Goal: Transaction & Acquisition: Purchase product/service

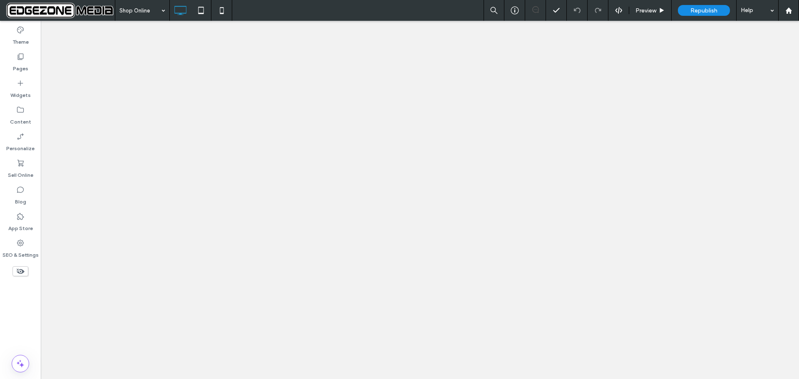
select select "***"
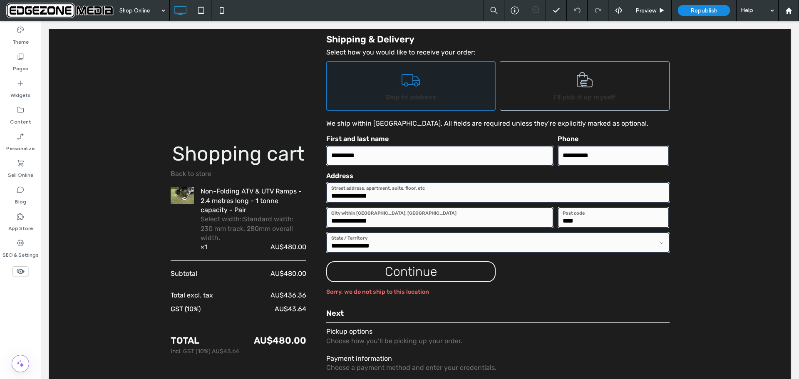
scroll to position [385, 0]
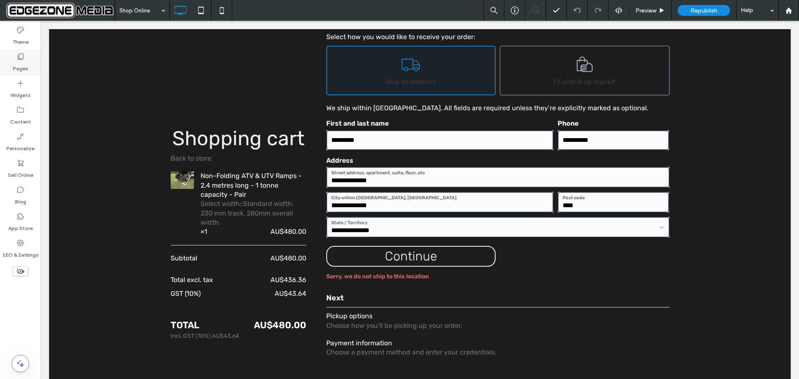
click at [24, 61] on label "Pages" at bounding box center [20, 67] width 15 height 12
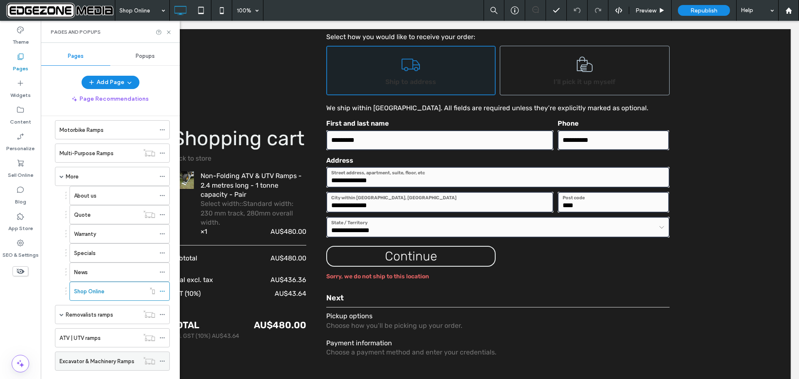
scroll to position [208, 0]
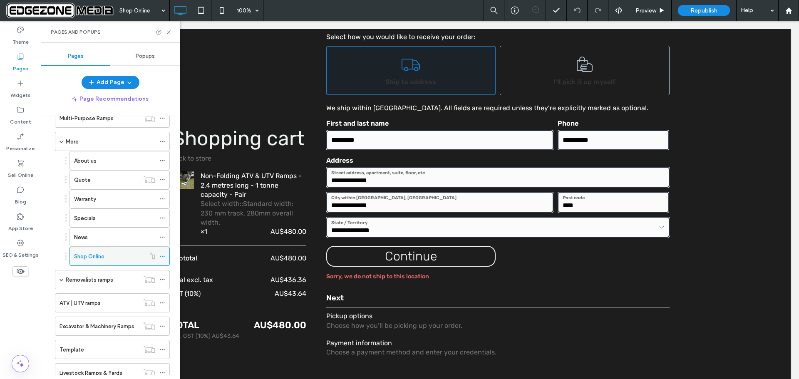
click at [162, 255] on icon at bounding box center [162, 256] width 6 height 6
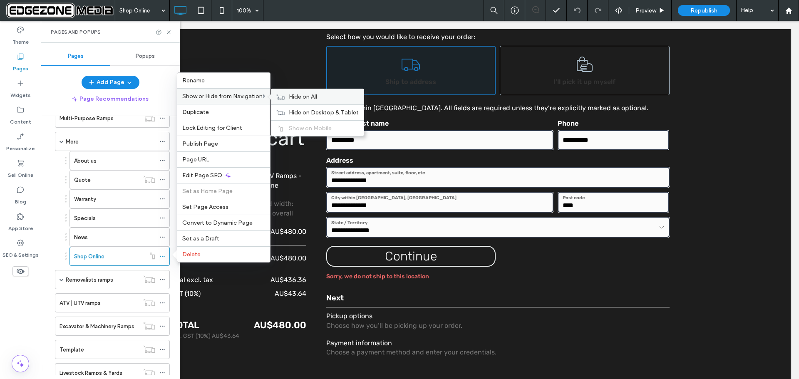
click at [283, 94] on icon at bounding box center [280, 97] width 8 height 6
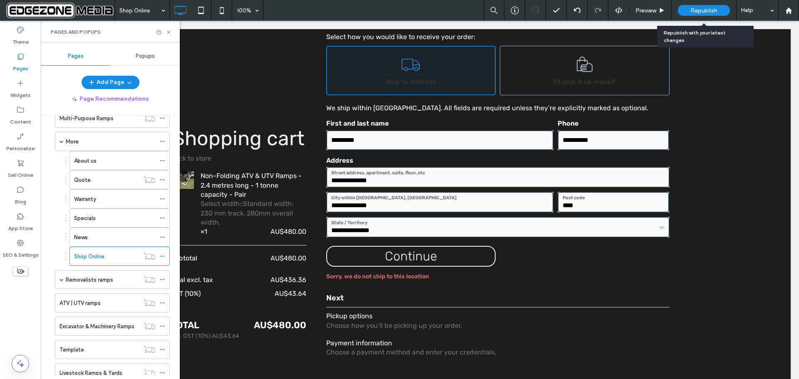
click at [703, 4] on div "Republish" at bounding box center [704, 10] width 52 height 21
click at [700, 9] on span "Republish" at bounding box center [704, 10] width 27 height 7
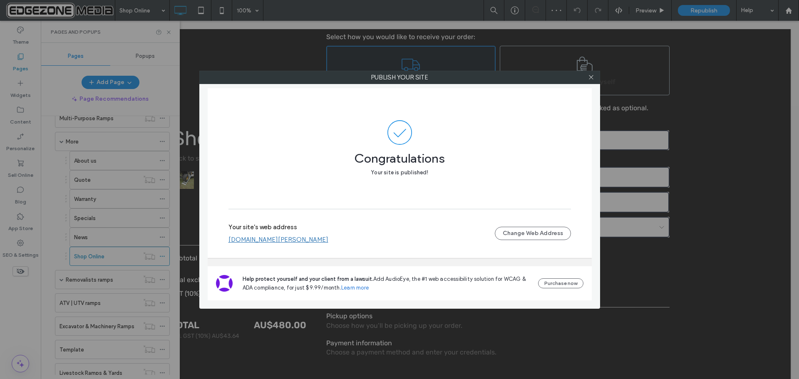
click at [266, 239] on link "[DOMAIN_NAME][PERSON_NAME]" at bounding box center [279, 239] width 100 height 7
click at [592, 79] on icon at bounding box center [591, 77] width 6 height 6
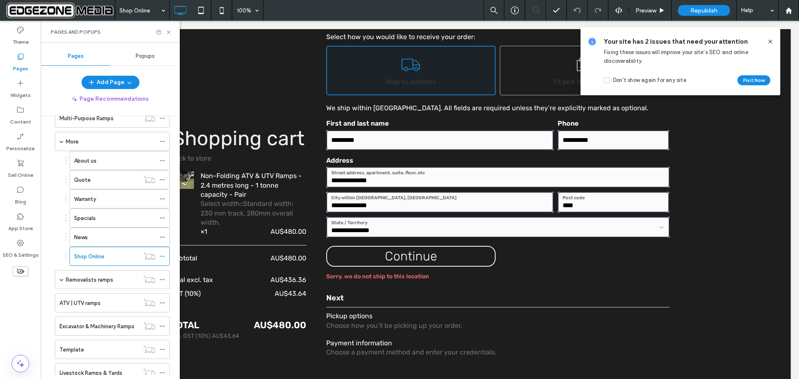
click at [772, 38] on icon at bounding box center [770, 41] width 7 height 7
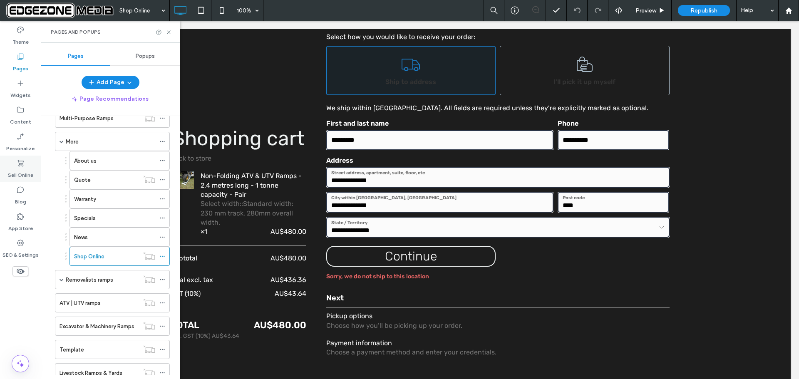
click at [17, 164] on icon at bounding box center [20, 163] width 8 height 8
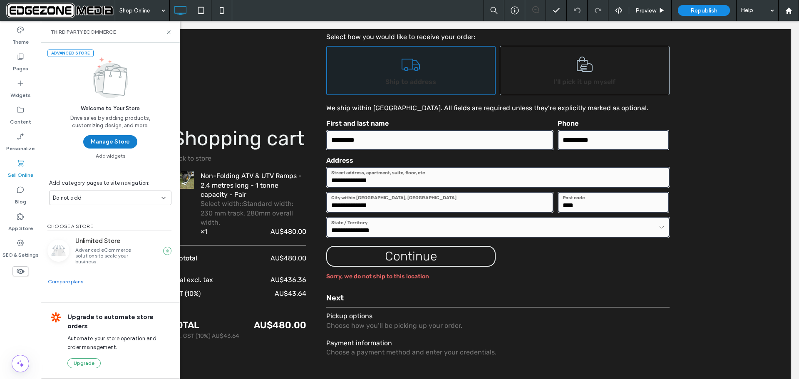
click at [102, 142] on button "Manage Store" at bounding box center [110, 141] width 54 height 13
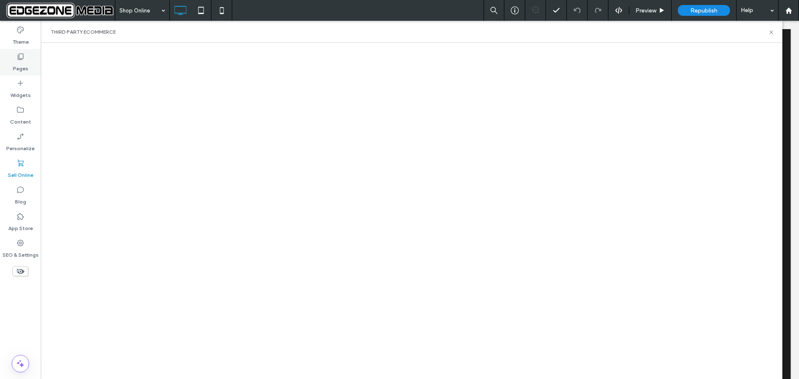
click at [20, 64] on label "Pages" at bounding box center [20, 67] width 15 height 12
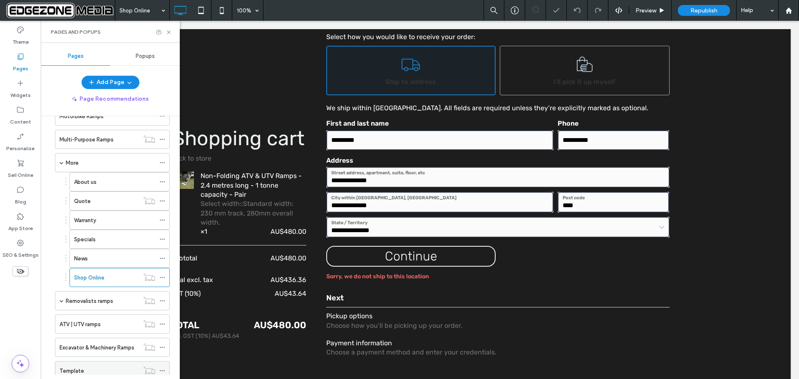
scroll to position [250, 0]
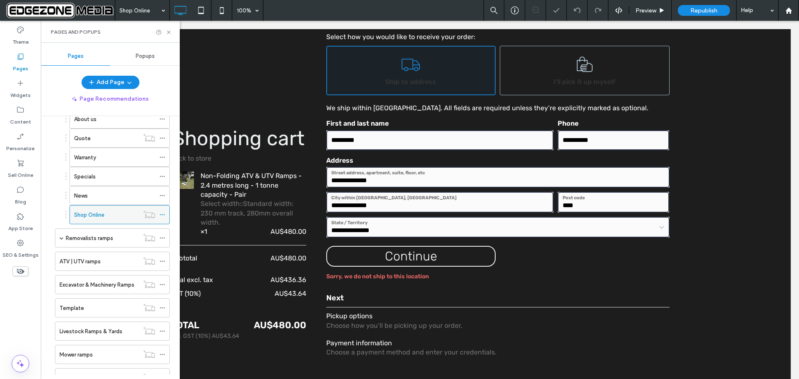
click at [93, 215] on label "Shop Online" at bounding box center [89, 215] width 30 height 15
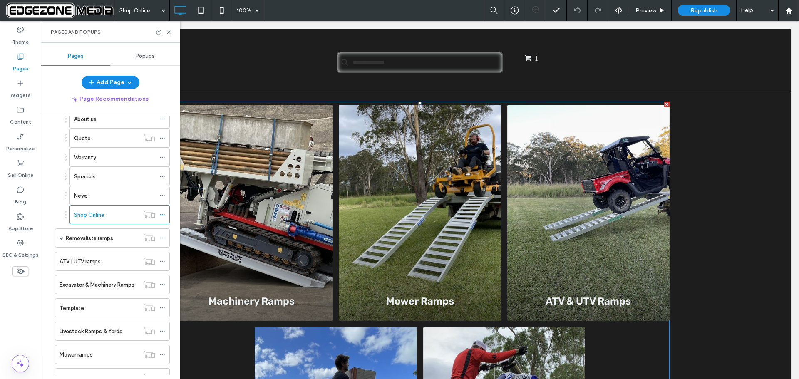
scroll to position [124, 0]
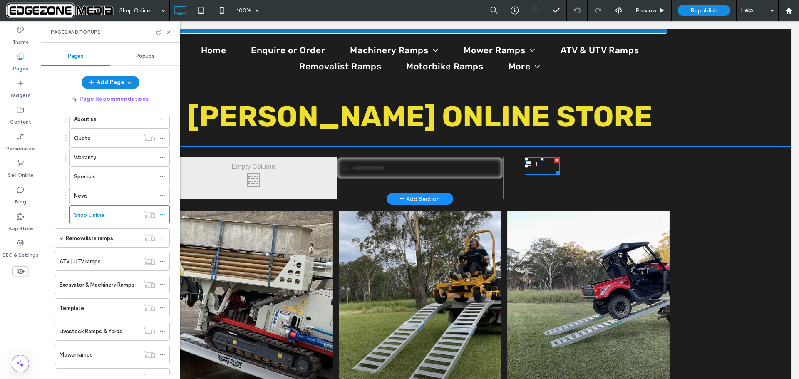
click at [526, 162] on span "1" at bounding box center [531, 163] width 13 height 7
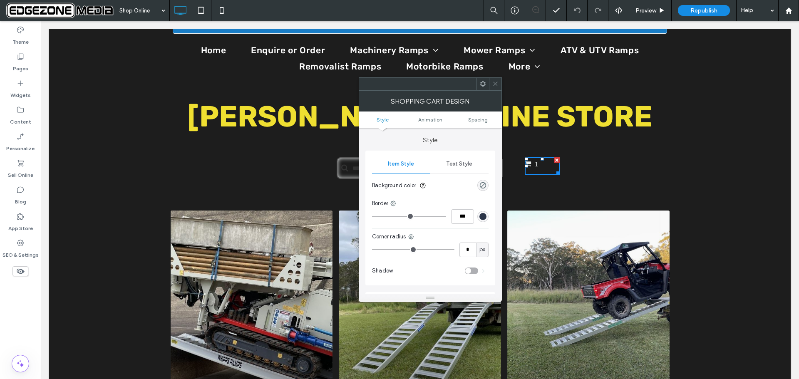
click at [494, 81] on icon at bounding box center [495, 84] width 6 height 6
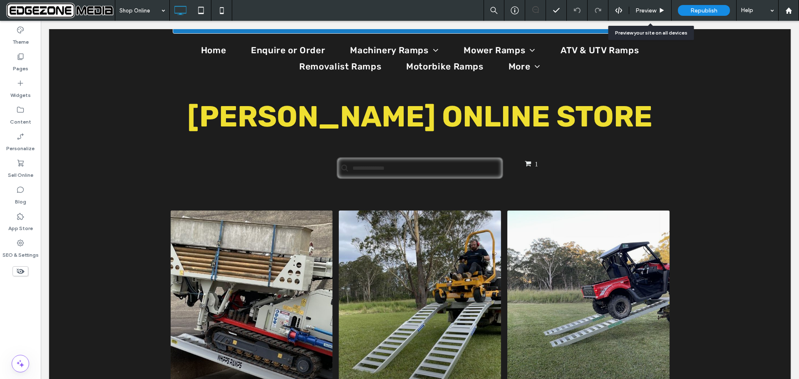
click at [652, 7] on span "Preview" at bounding box center [646, 10] width 21 height 7
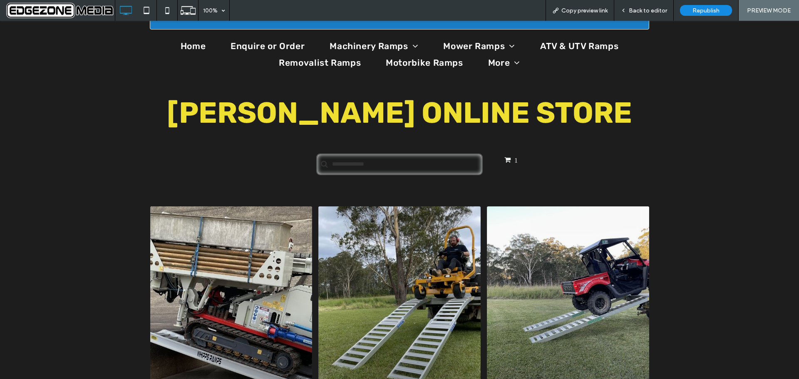
click at [504, 161] on span "1" at bounding box center [510, 160] width 13 height 7
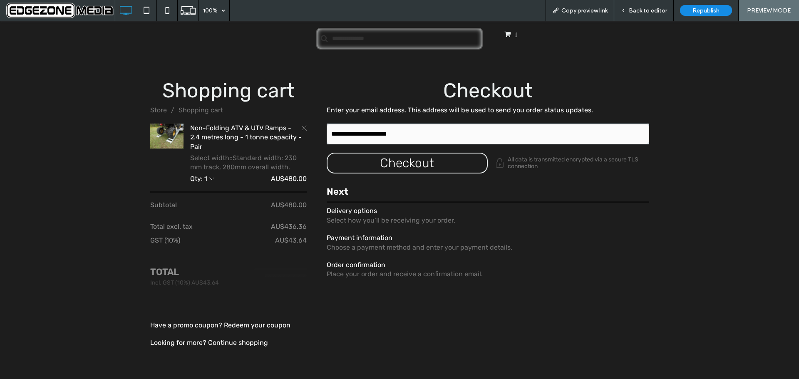
scroll to position [249, 0]
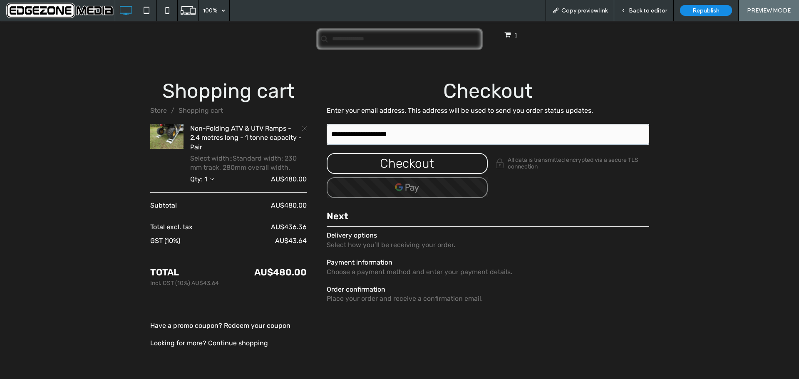
click at [435, 163] on div "button" at bounding box center [408, 163] width 160 height 19
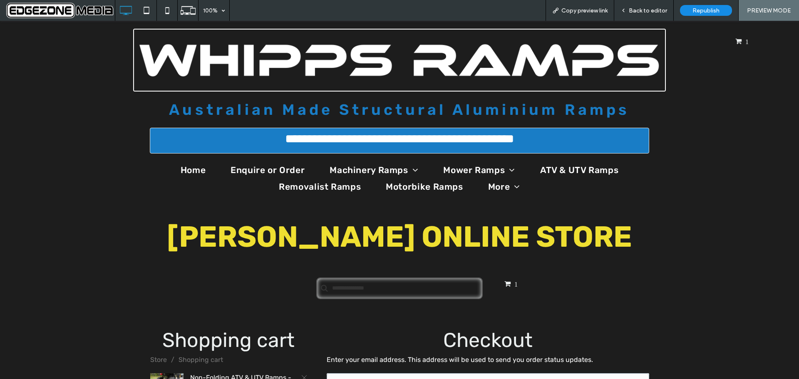
select select "***"
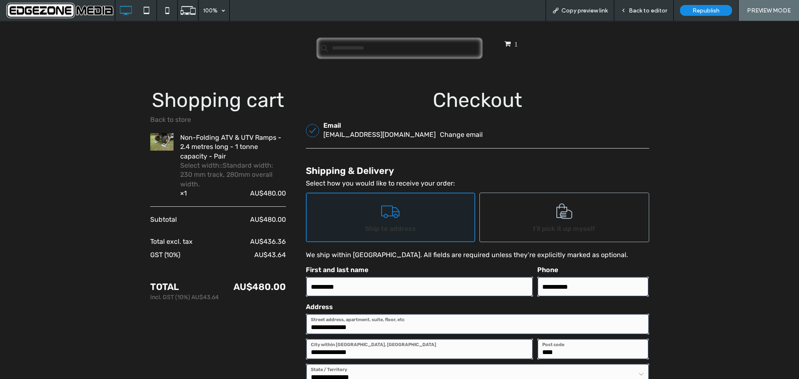
scroll to position [250, 0]
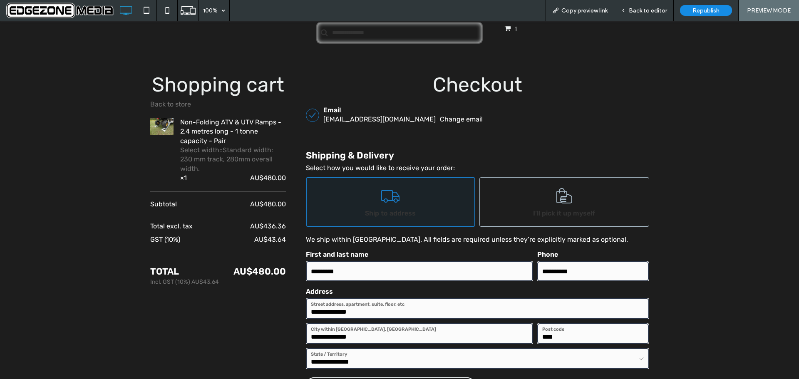
click at [398, 209] on div "Ship to address" at bounding box center [390, 213] width 63 height 9
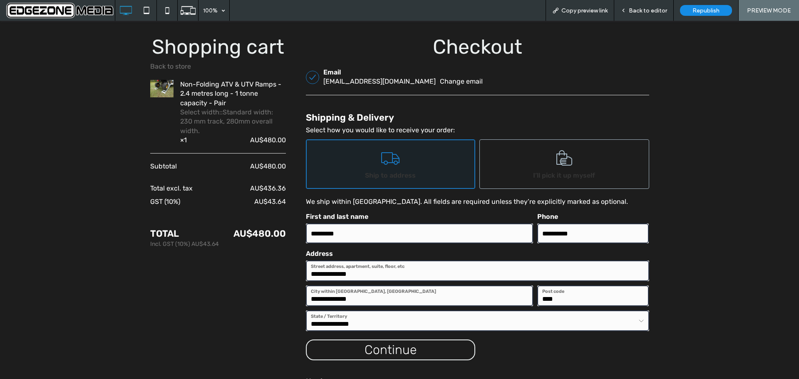
scroll to position [375, 0]
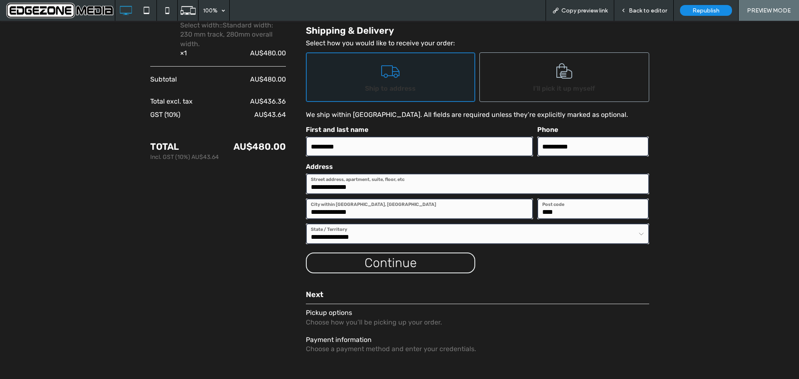
click at [382, 257] on div "button" at bounding box center [391, 262] width 168 height 19
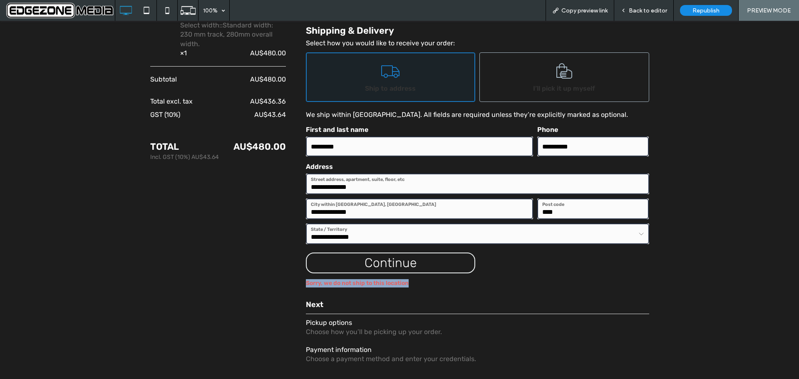
drag, startPoint x: 300, startPoint y: 281, endPoint x: 403, endPoint y: 285, distance: 102.5
click at [403, 285] on div "Sorry, we do not ship to this location" at bounding box center [477, 283] width 343 height 8
drag, startPoint x: 309, startPoint y: 184, endPoint x: 330, endPoint y: 185, distance: 21.3
click input "**********"
drag, startPoint x: 364, startPoint y: 184, endPoint x: 350, endPoint y: 184, distance: 13.7
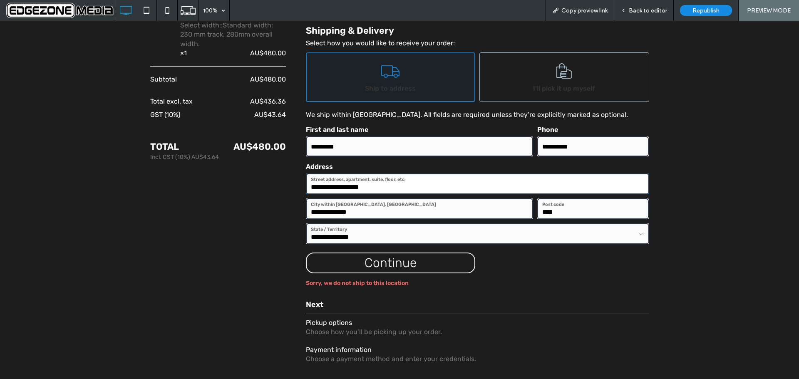
click input "**********"
type input "**********"
click at [485, 259] on div "Continue" at bounding box center [478, 265] width 348 height 25
click span "Continue"
click at [554, 79] on div at bounding box center [564, 72] width 21 height 23
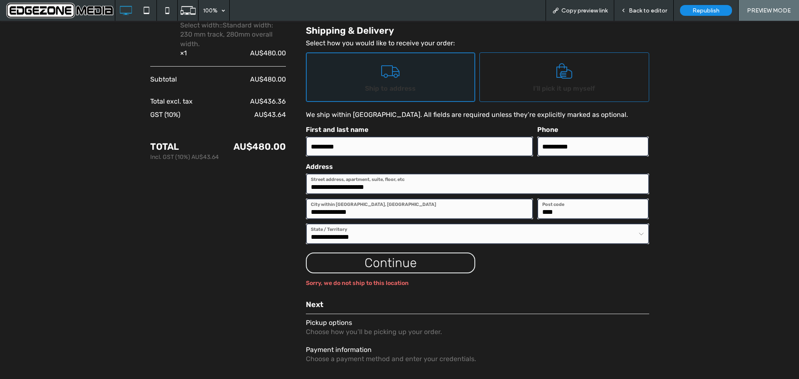
scroll to position [366, 0]
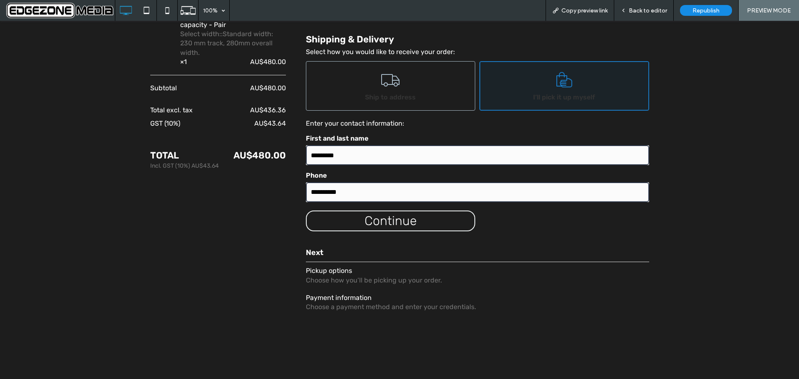
click span "Continue"
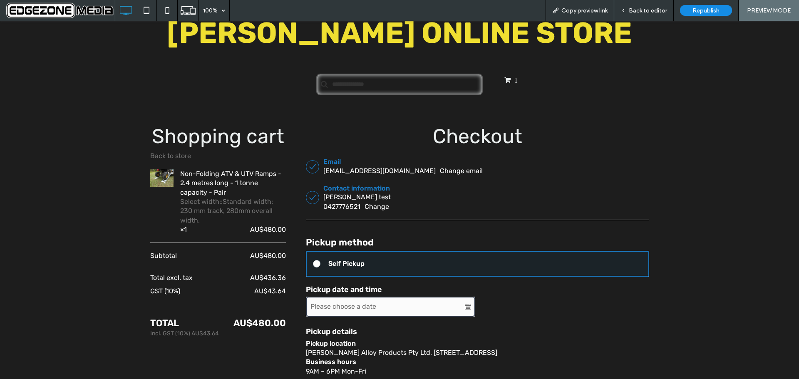
scroll to position [187, 0]
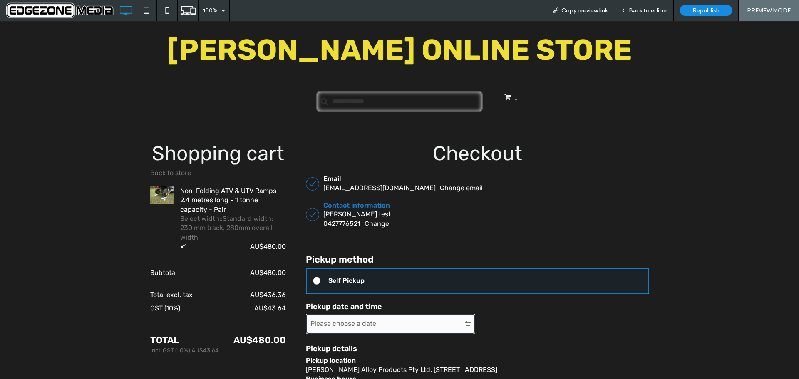
click at [352, 278] on div "Self Pickup" at bounding box center [484, 280] width 312 height 9
click at [352, 276] on div "Self Pickup" at bounding box center [484, 280] width 312 height 9
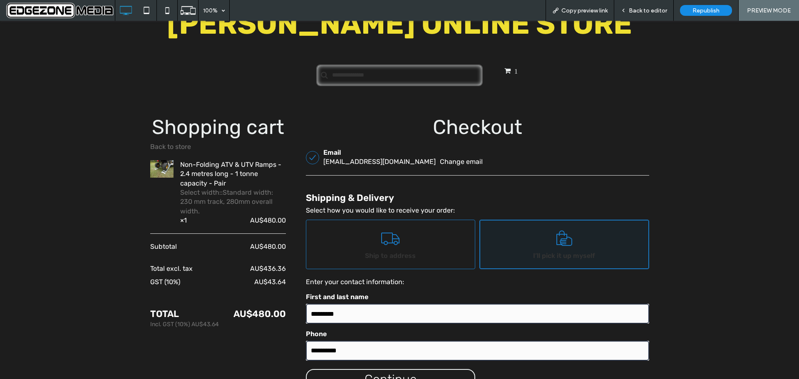
scroll to position [208, 0]
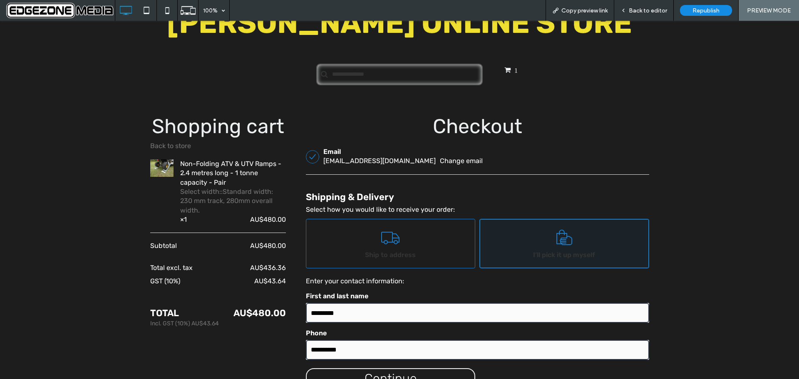
click at [419, 254] on link "Ship to address" at bounding box center [391, 244] width 170 height 50
select select "***"
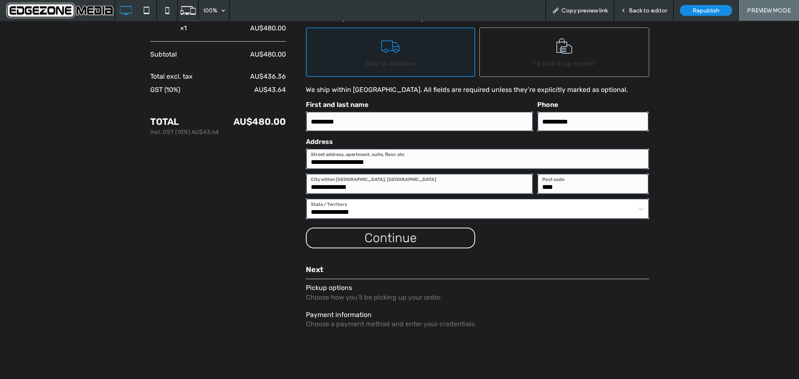
scroll to position [416, 0]
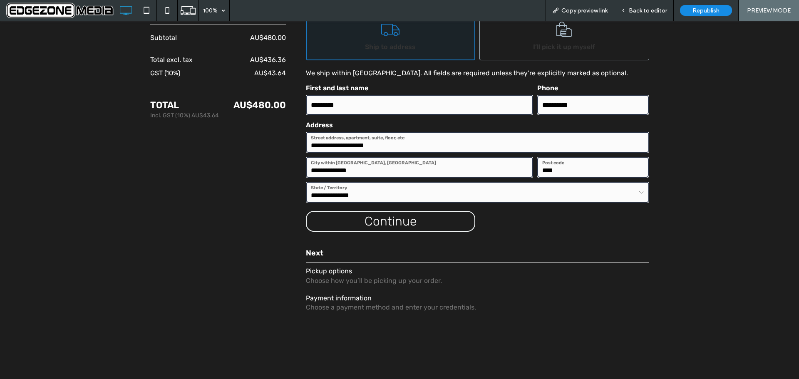
click at [381, 220] on div "button" at bounding box center [391, 221] width 168 height 19
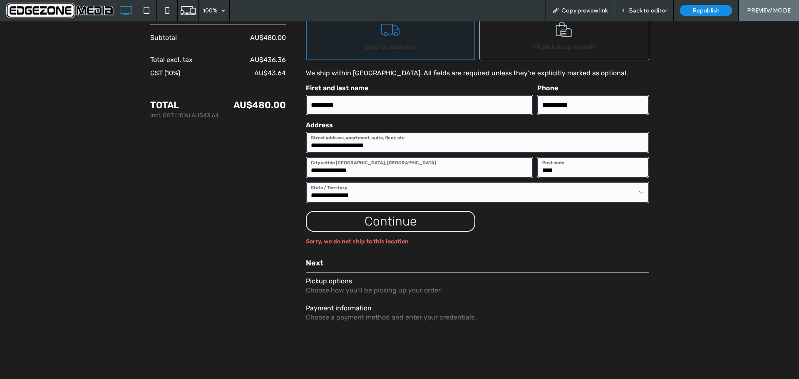
click at [644, 5] on div "Back to editor" at bounding box center [644, 10] width 60 height 21
click at [646, 11] on span "Back to editor" at bounding box center [648, 10] width 38 height 7
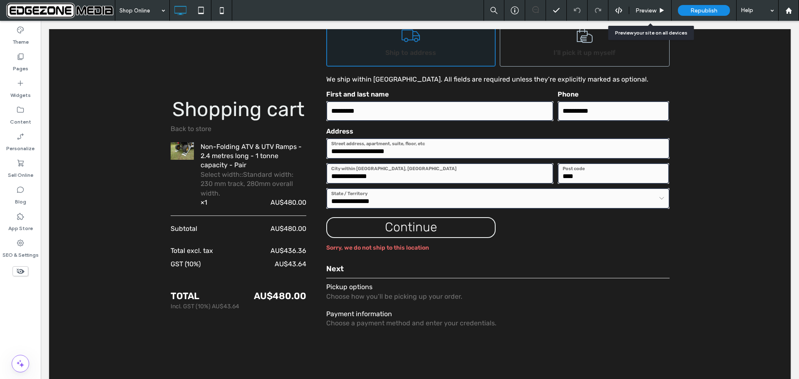
scroll to position [413, 0]
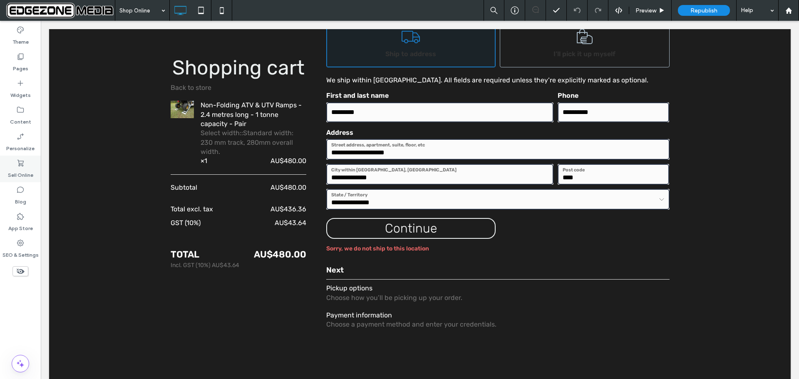
click at [17, 164] on icon at bounding box center [20, 163] width 8 height 8
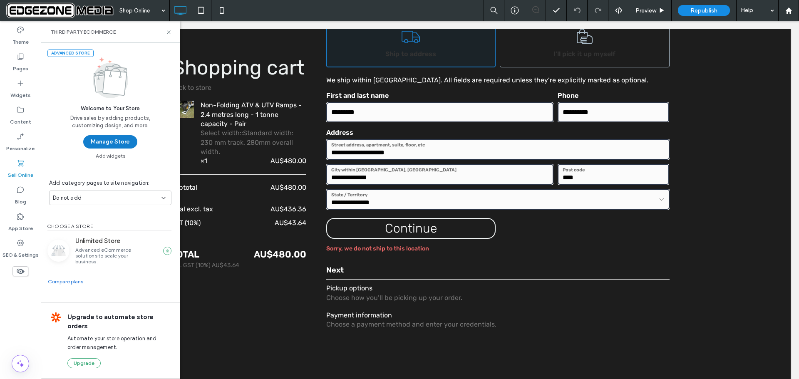
click at [108, 142] on button "Manage Store" at bounding box center [110, 141] width 54 height 13
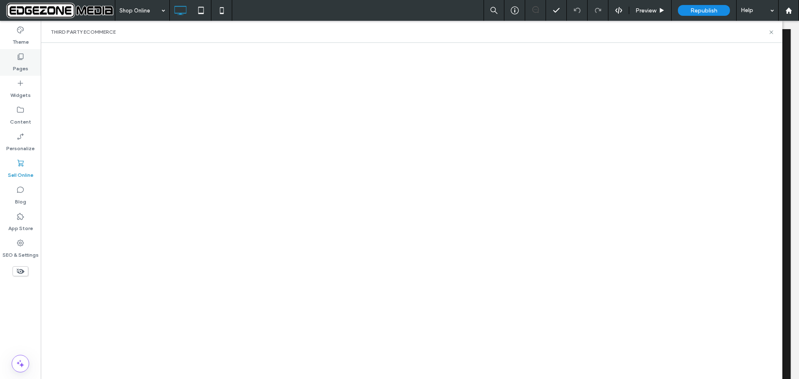
click at [17, 52] on div "Pages" at bounding box center [20, 62] width 41 height 27
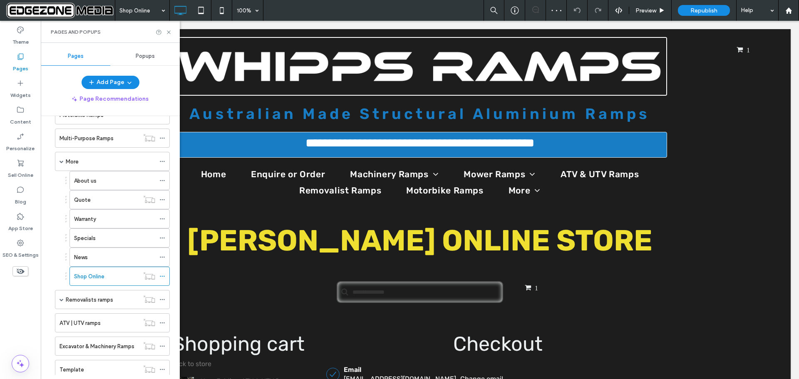
scroll to position [250, 0]
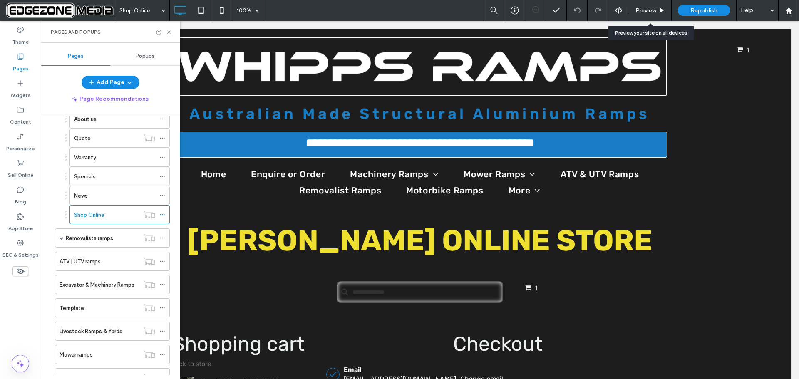
click at [653, 10] on span "Preview" at bounding box center [646, 10] width 21 height 7
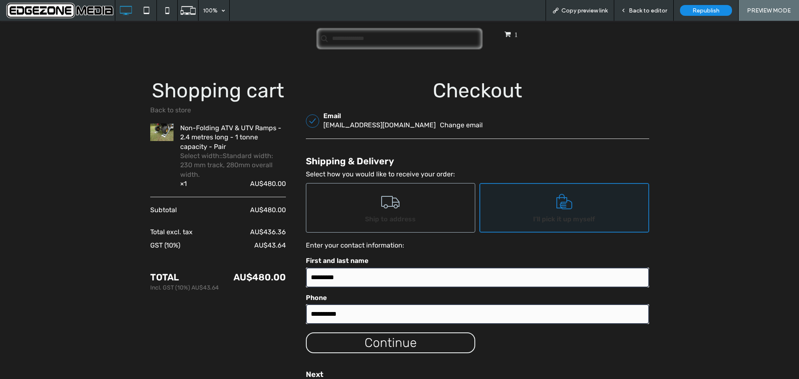
scroll to position [249, 0]
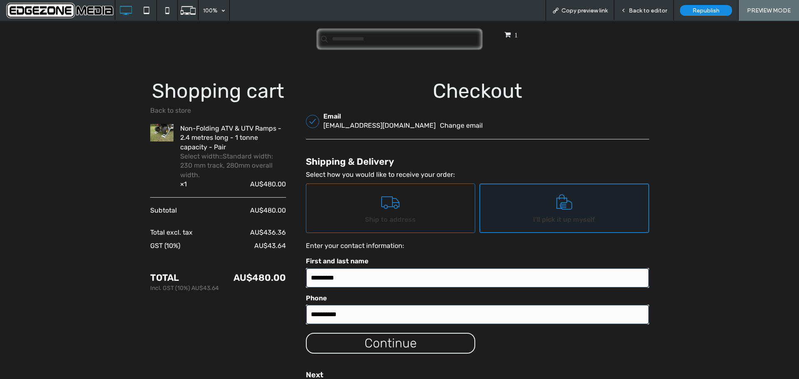
click at [405, 215] on div "Ship to address" at bounding box center [390, 219] width 63 height 9
select select "***"
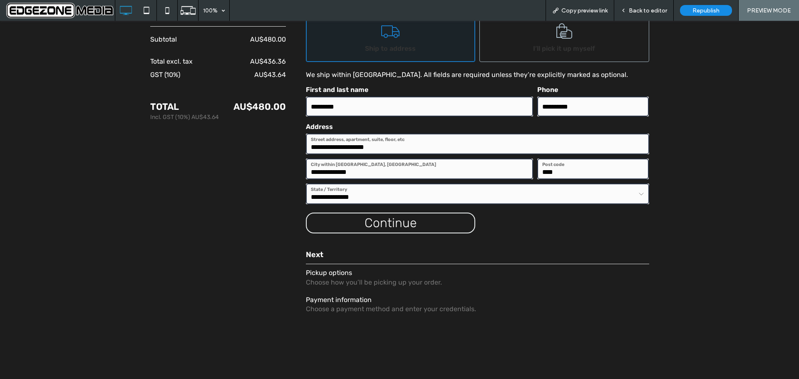
scroll to position [417, 0]
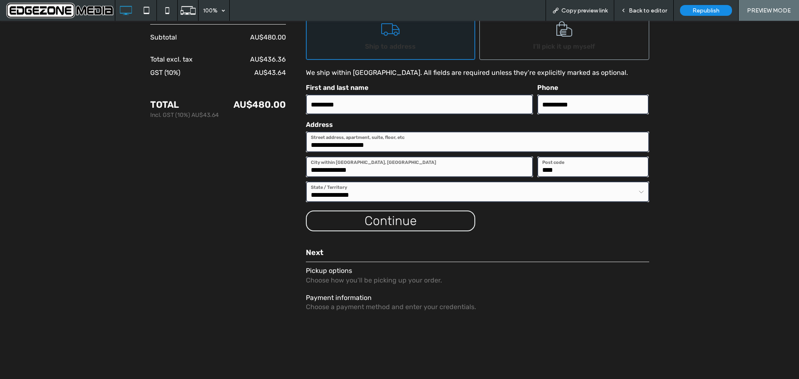
click at [375, 219] on div "button" at bounding box center [391, 220] width 168 height 19
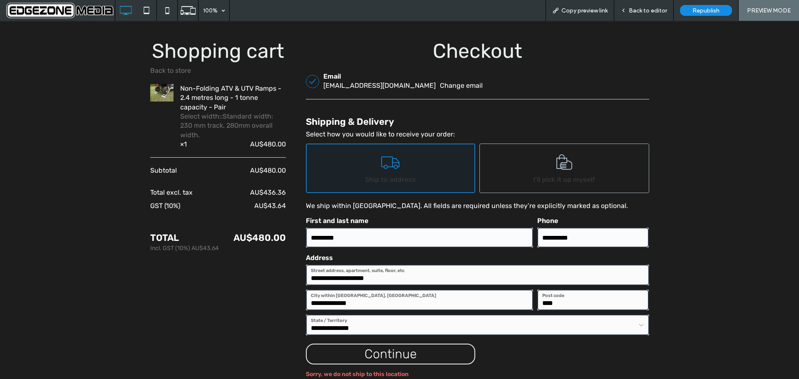
scroll to position [292, 0]
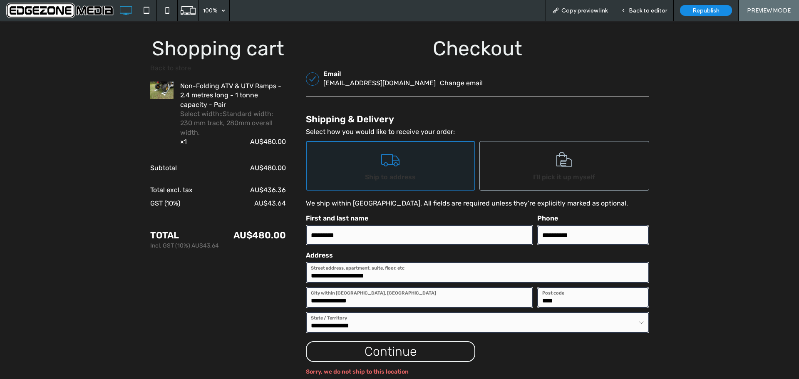
click at [175, 68] on link "Back to store" at bounding box center [170, 68] width 41 height 8
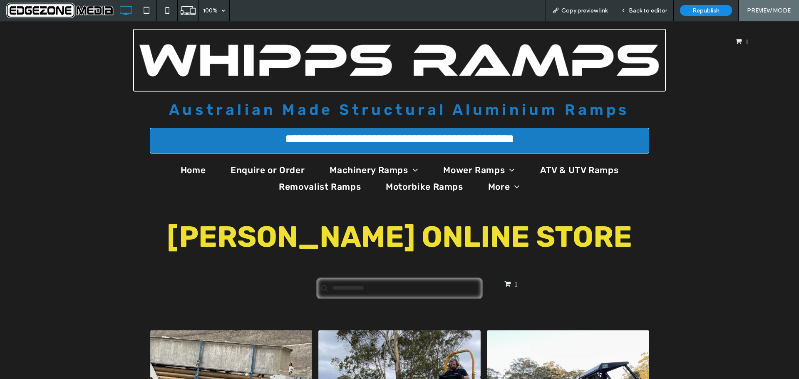
click at [514, 284] on span "1" at bounding box center [515, 284] width 3 height 7
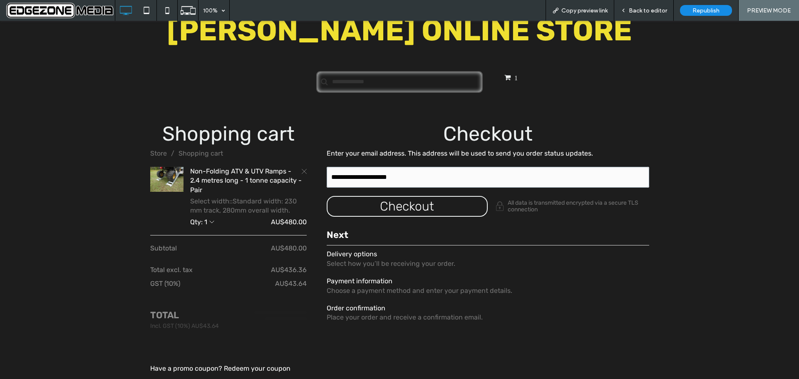
scroll to position [208, 0]
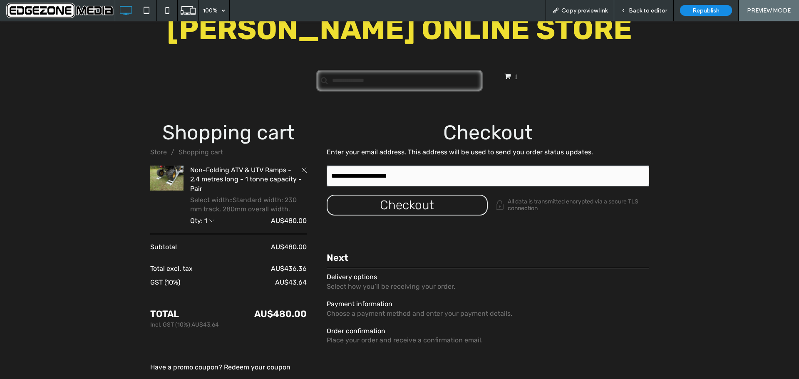
click at [302, 169] on icon "Remove Item" at bounding box center [304, 170] width 5 height 5
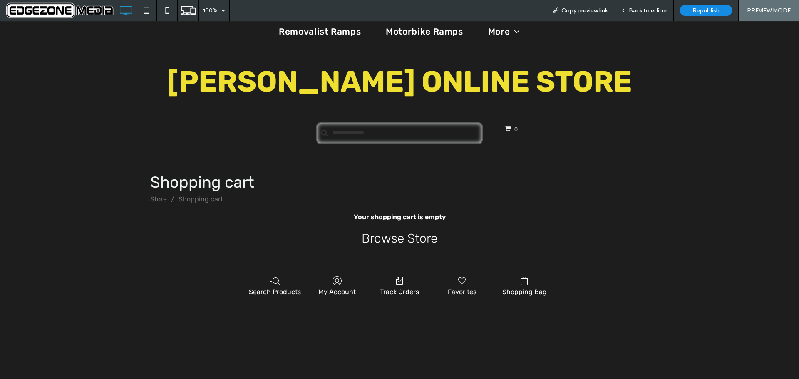
click at [646, 9] on span "Back to editor" at bounding box center [648, 10] width 38 height 7
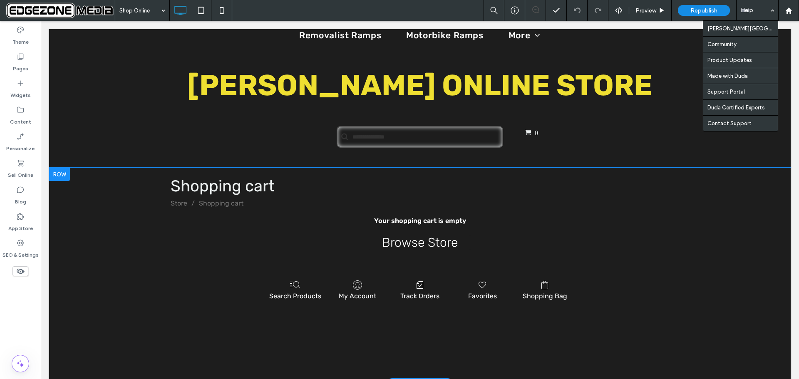
click at [763, 8] on div "Help" at bounding box center [758, 10] width 42 height 21
click at [20, 62] on label "Pages" at bounding box center [20, 67] width 15 height 12
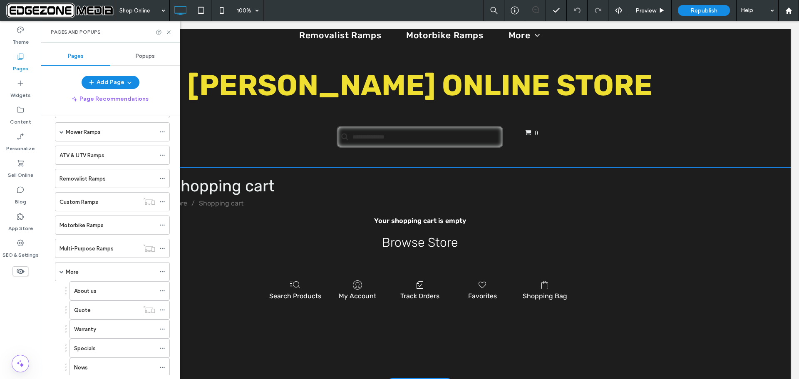
scroll to position [208, 0]
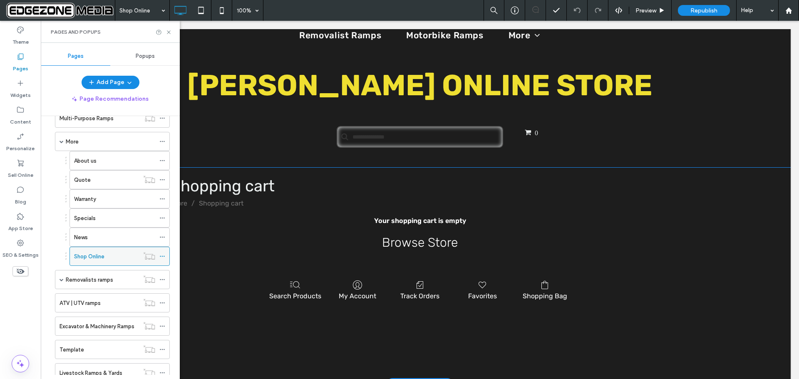
click at [96, 257] on label "Shop Online" at bounding box center [89, 256] width 30 height 15
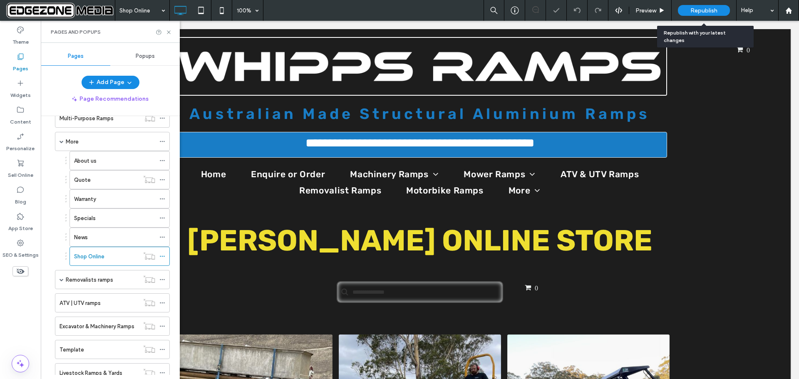
scroll to position [0, 0]
click at [644, 10] on span "Preview" at bounding box center [646, 10] width 21 height 7
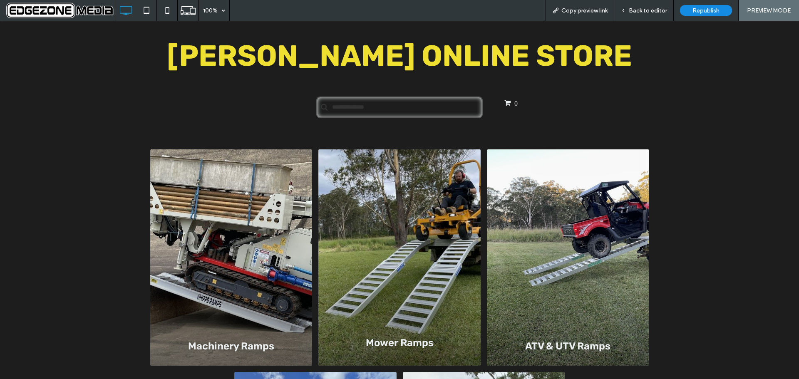
scroll to position [208, 0]
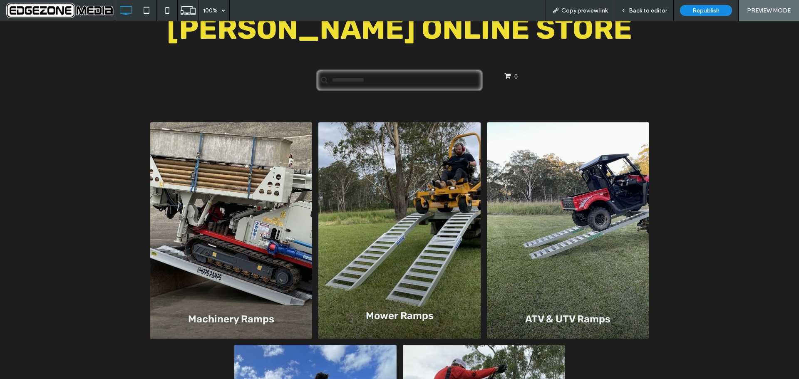
click div "Mower Ramps"
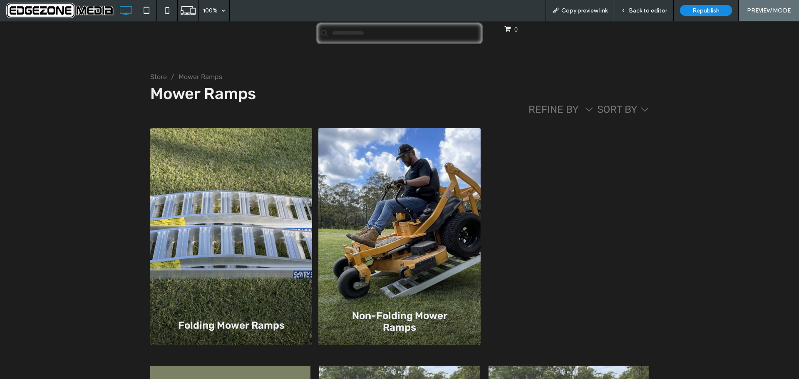
scroll to position [250, 0]
click div "Non-Folding Mower Ramps"
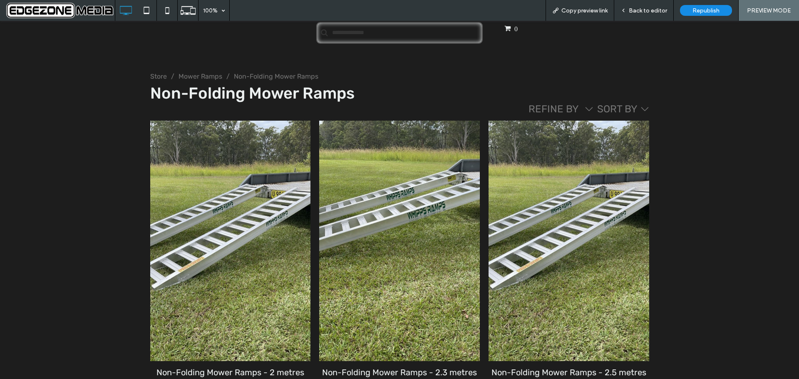
click div "Non-Folding Mower Ramps - 2.3 metres long - 1 tonne capacity - Pair"
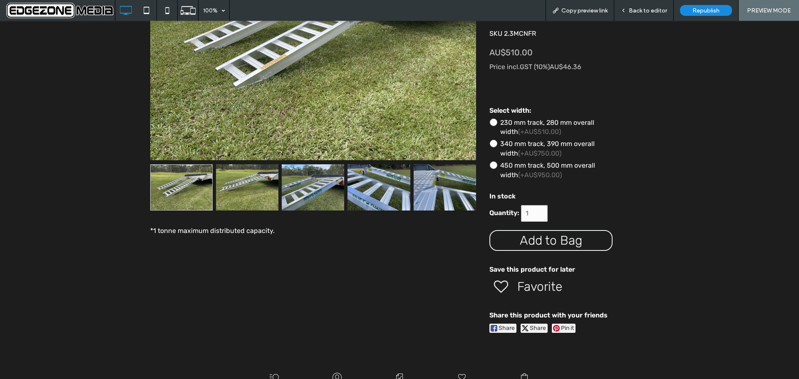
scroll to position [458, 0]
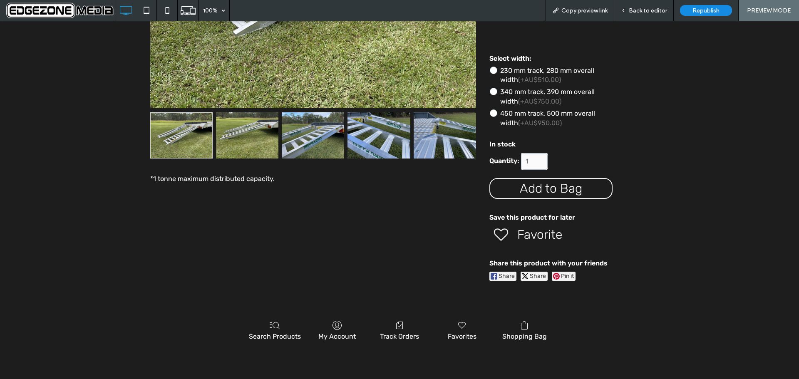
click icon "button"
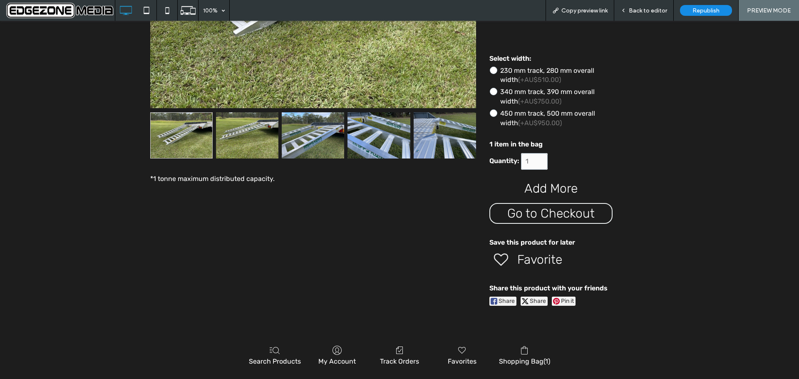
click at [542, 212] on span "Go to Checkout" at bounding box center [550, 213] width 87 height 15
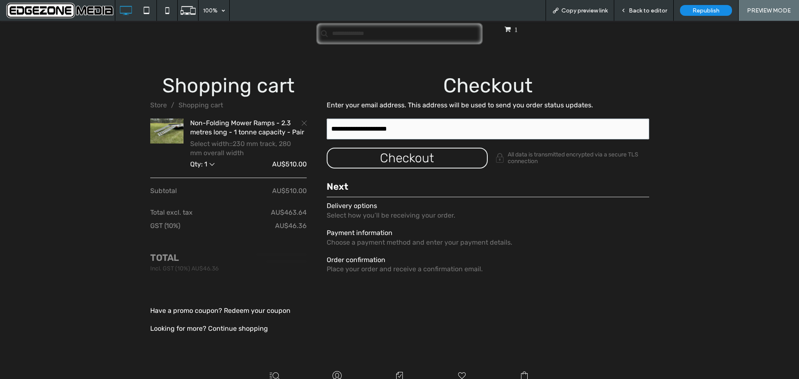
scroll to position [250, 0]
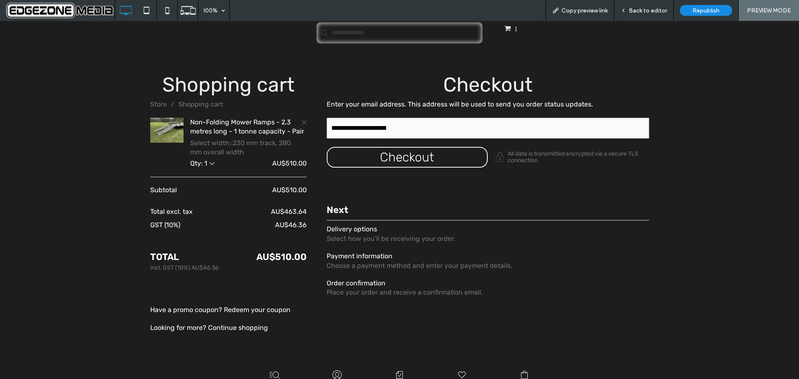
click at [418, 151] on div "button" at bounding box center [408, 157] width 160 height 19
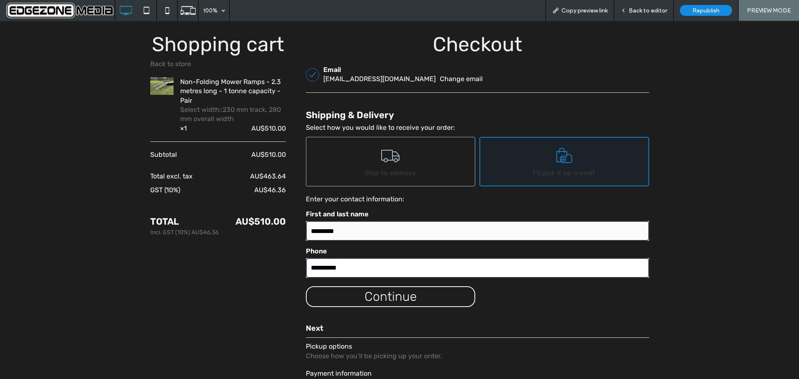
scroll to position [291, 0]
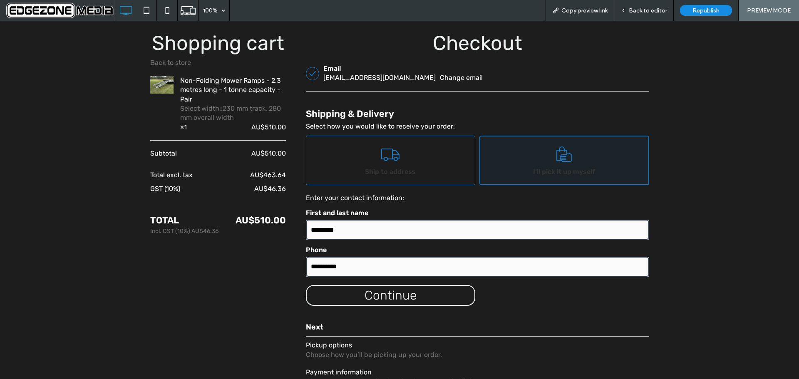
click at [405, 152] on link "Ship to address" at bounding box center [391, 161] width 170 height 50
select select "***"
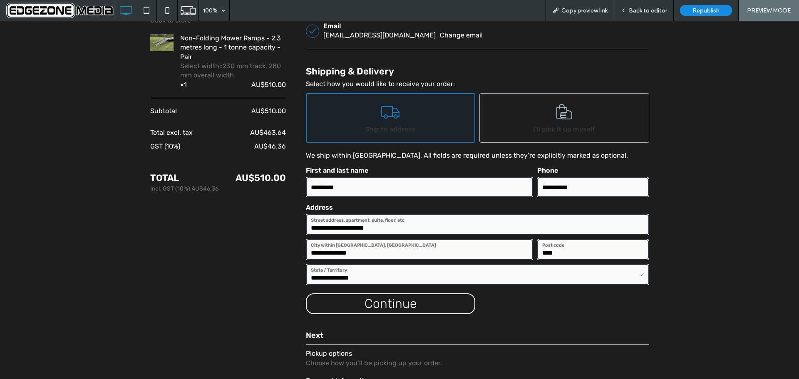
scroll to position [417, 0]
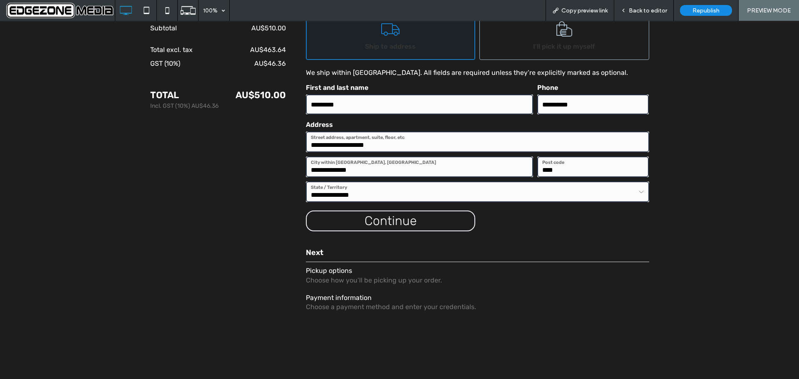
click at [393, 219] on div "button" at bounding box center [391, 220] width 168 height 19
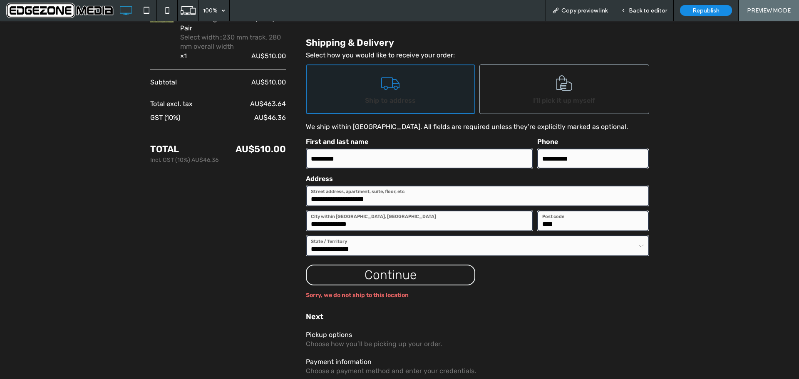
scroll to position [375, 0]
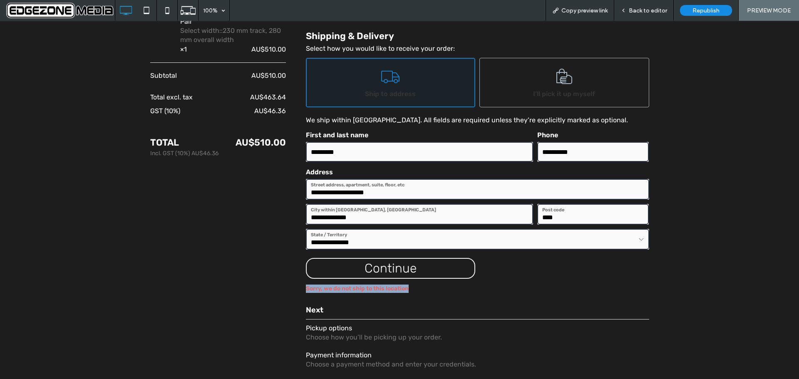
drag, startPoint x: 299, startPoint y: 288, endPoint x: 403, endPoint y: 288, distance: 103.2
click at [403, 288] on div "Sorry, we do not ship to this location" at bounding box center [477, 289] width 343 height 8
copy div "Sorry, we do not ship to this location"
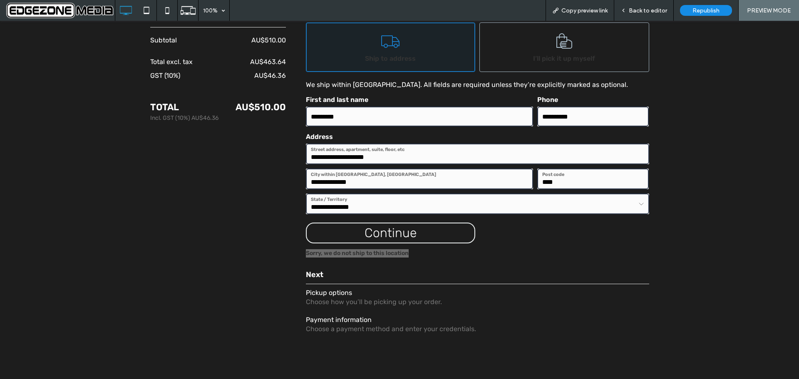
scroll to position [416, 0]
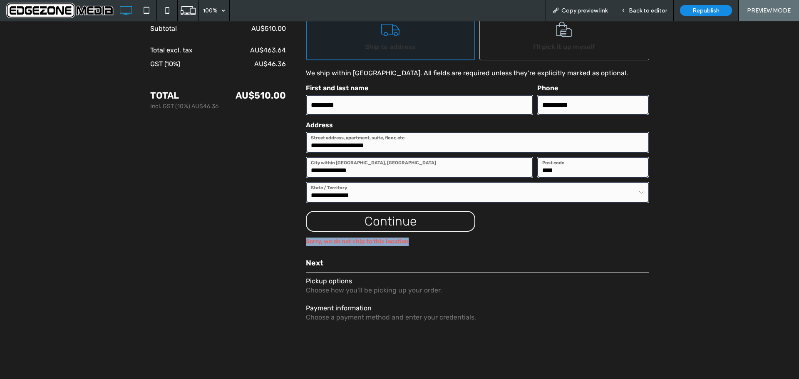
click at [720, 251] on div "**********" at bounding box center [399, 140] width 799 height 487
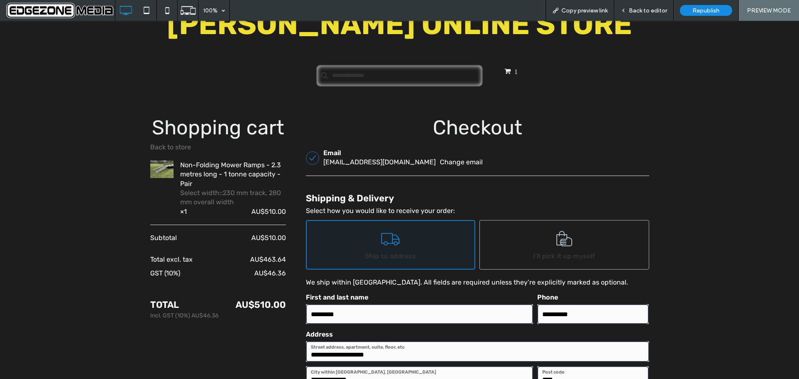
scroll to position [6, 0]
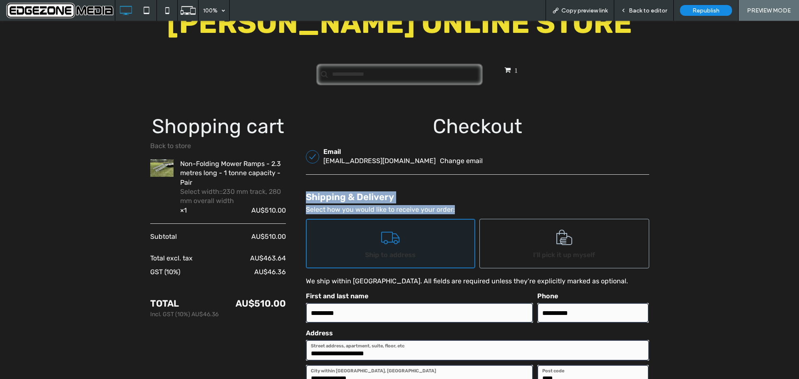
drag, startPoint x: 297, startPoint y: 196, endPoint x: 449, endPoint y: 212, distance: 152.7
click at [449, 212] on div "**********" at bounding box center [472, 326] width 353 height 425
copy div "Shipping & Delivery Select how you would like to receive your order:"
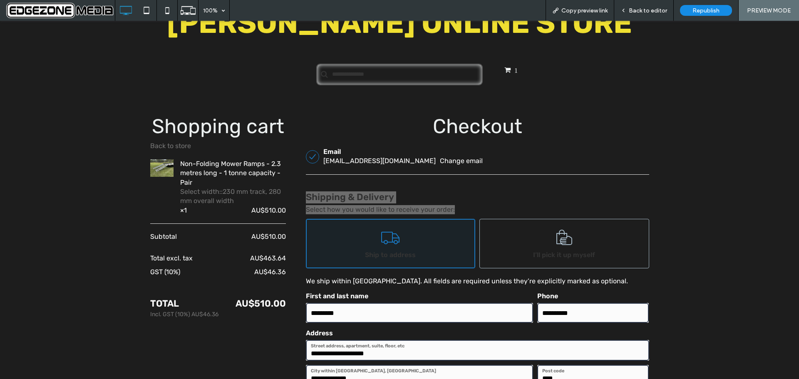
scroll to position [0, 0]
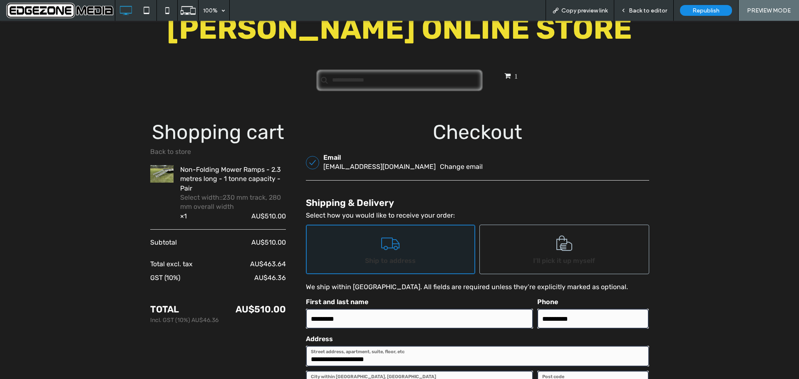
click at [415, 251] on link "Ship to address" at bounding box center [391, 250] width 170 height 50
click at [645, 6] on div "Back to editor" at bounding box center [644, 10] width 60 height 21
click at [645, 12] on span "Back to editor" at bounding box center [648, 10] width 38 height 7
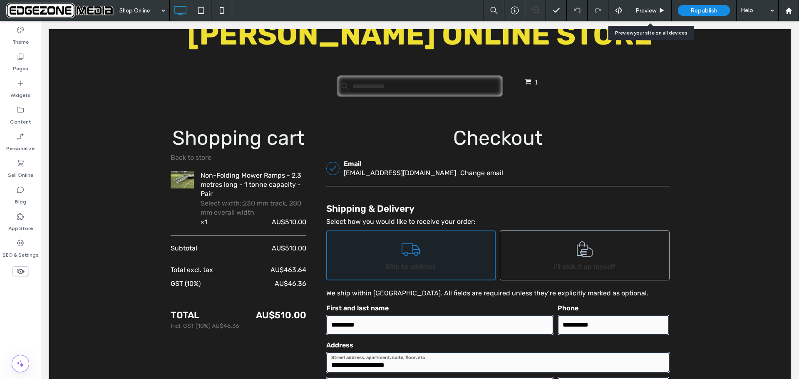
scroll to position [205, 0]
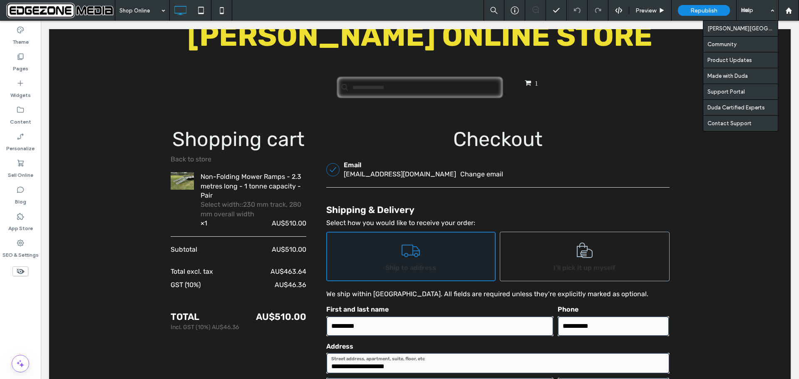
click at [772, 12] on div "Help" at bounding box center [758, 10] width 42 height 21
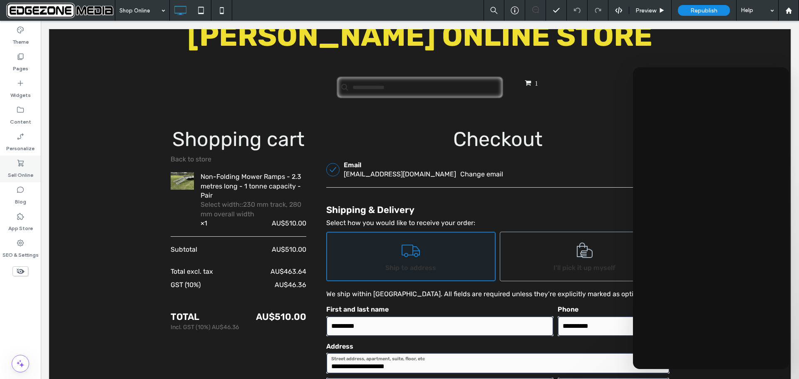
click at [21, 170] on label "Sell Online" at bounding box center [20, 173] width 25 height 12
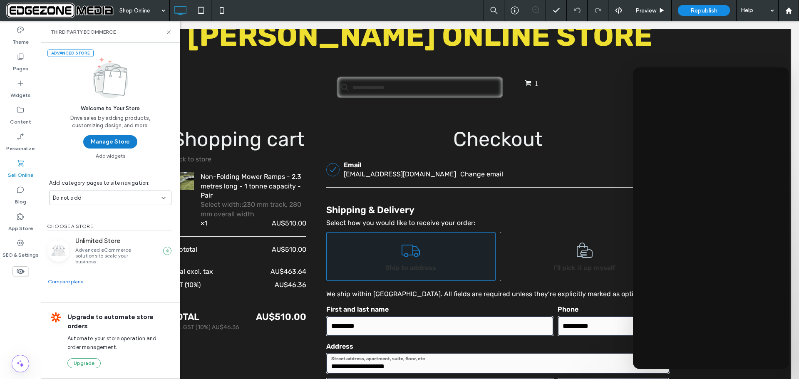
click at [109, 143] on button "Manage Store" at bounding box center [110, 141] width 54 height 13
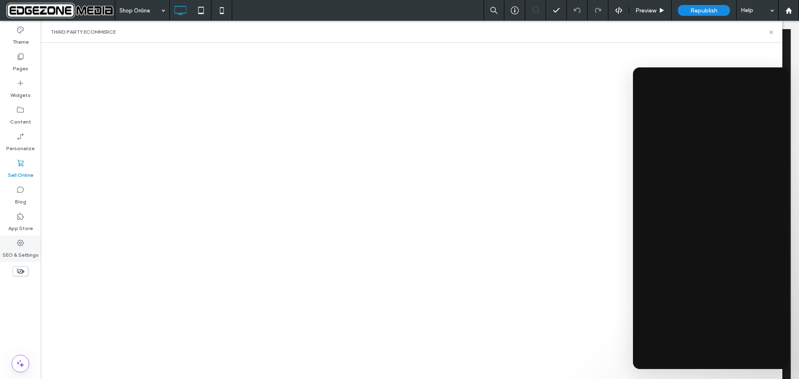
click at [19, 245] on icon at bounding box center [20, 243] width 8 height 8
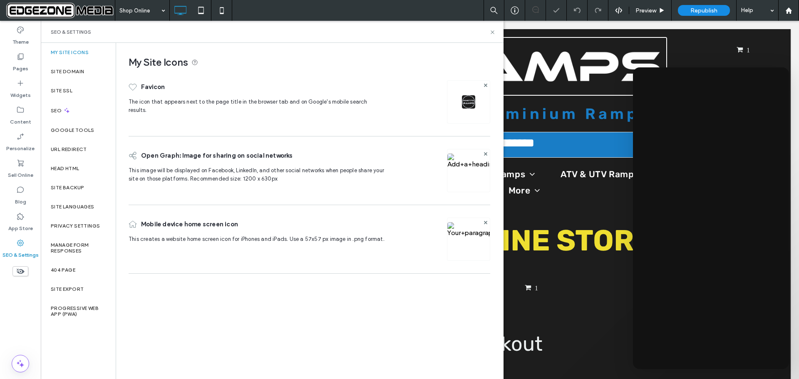
scroll to position [0, 0]
click at [21, 166] on icon at bounding box center [20, 163] width 8 height 8
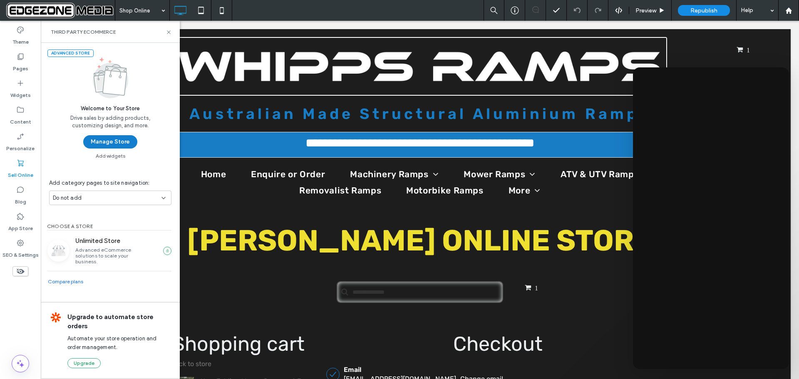
click at [114, 140] on button "Manage Store" at bounding box center [110, 141] width 54 height 13
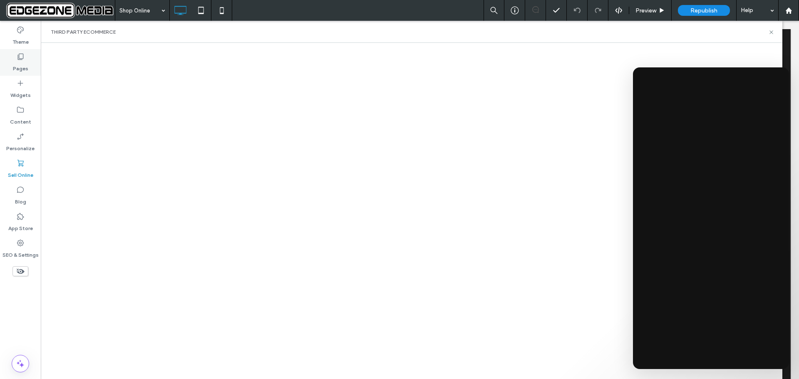
click at [22, 62] on label "Pages" at bounding box center [20, 67] width 15 height 12
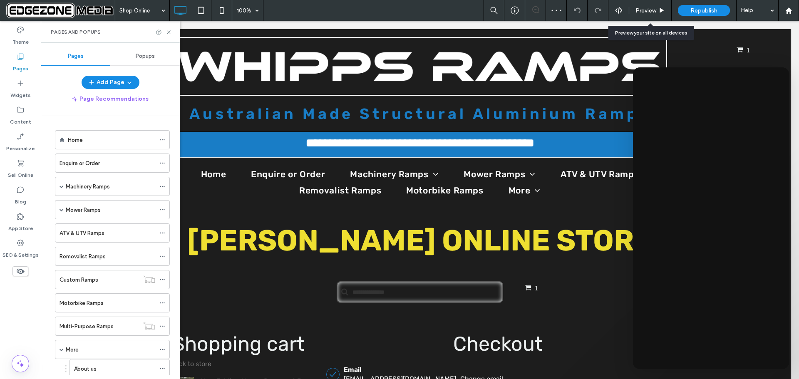
click at [644, 10] on span "Preview" at bounding box center [646, 10] width 21 height 7
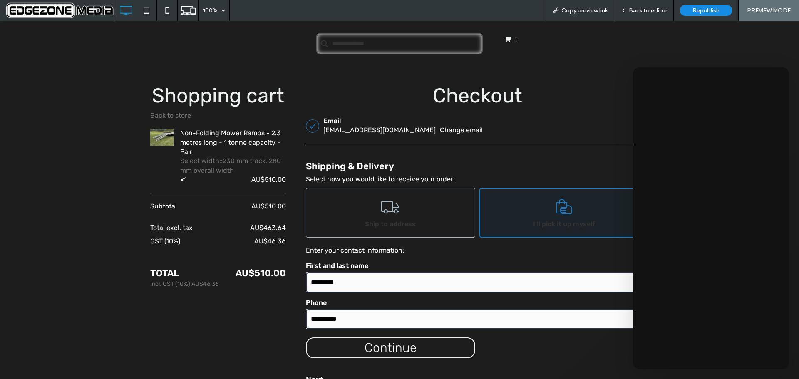
scroll to position [249, 0]
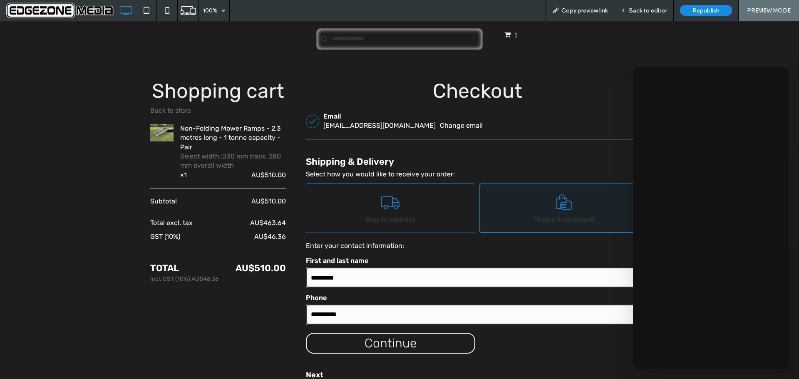
click at [389, 209] on icon at bounding box center [390, 202] width 21 height 17
select select "***"
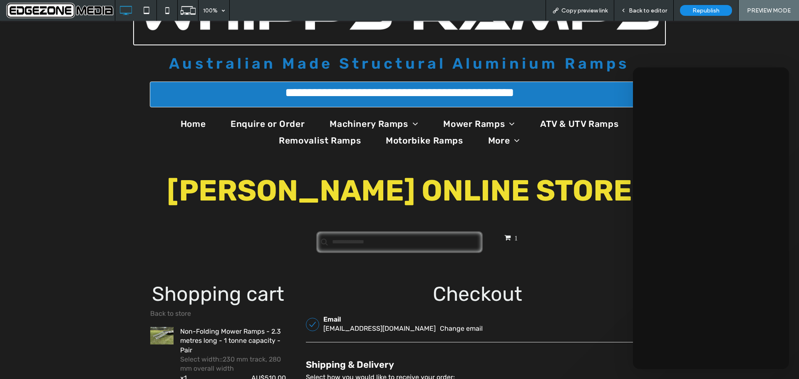
scroll to position [6, 0]
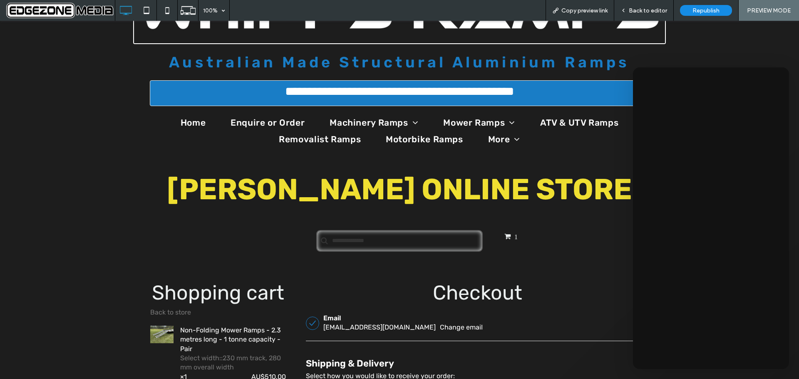
click at [504, 231] on div "1" at bounding box center [521, 238] width 35 height 17
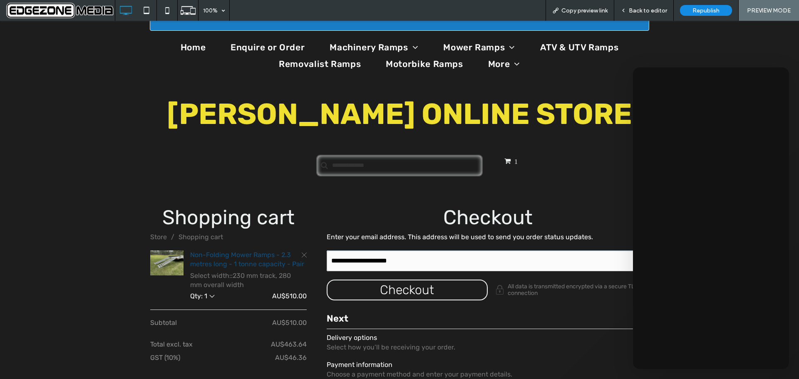
scroll to position [166, 0]
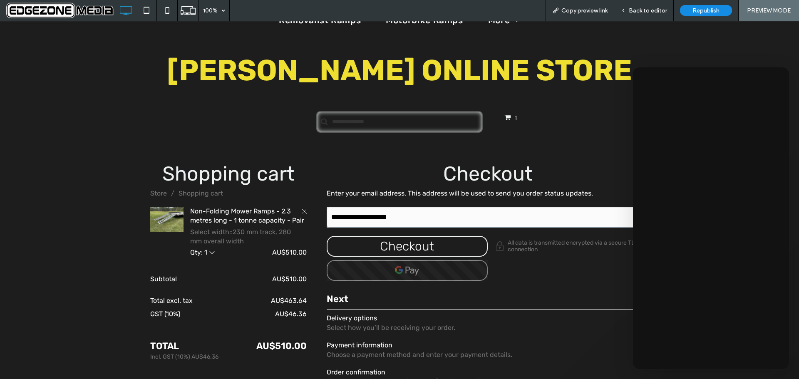
click at [302, 210] on icon "Remove Item" at bounding box center [304, 211] width 5 height 5
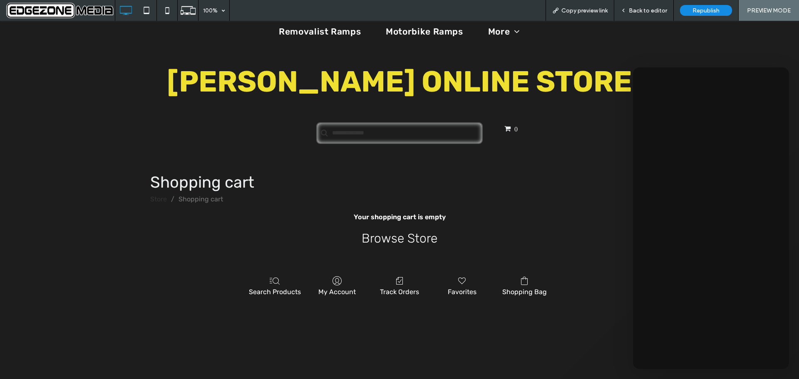
click at [154, 196] on link "Store" at bounding box center [158, 199] width 17 height 8
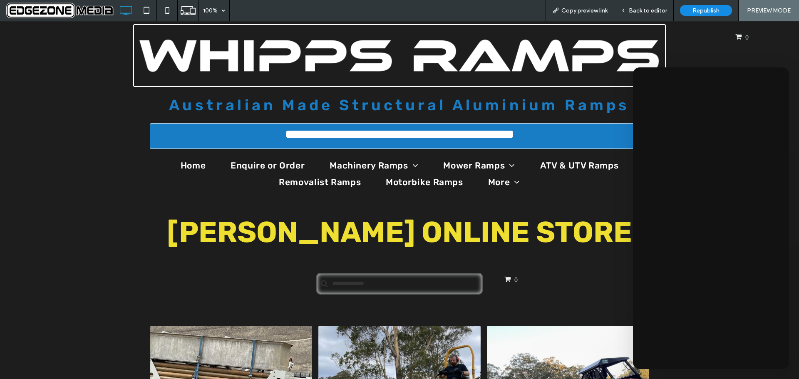
scroll to position [6, 0]
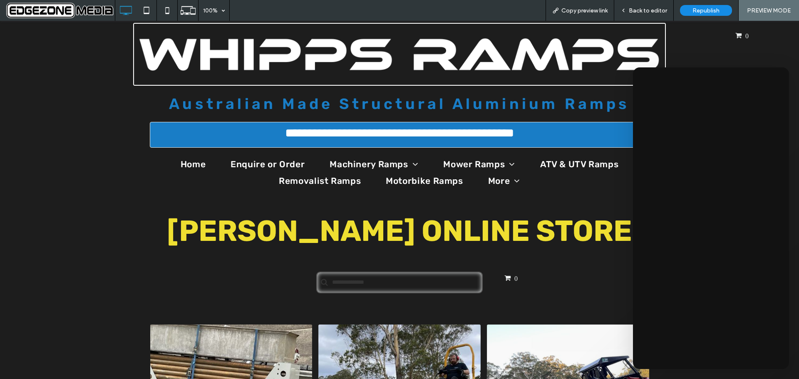
click div "Machinery Ramps"
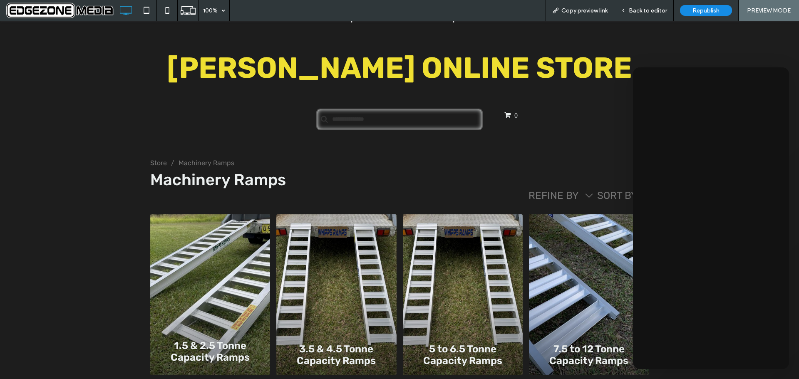
scroll to position [166, 0]
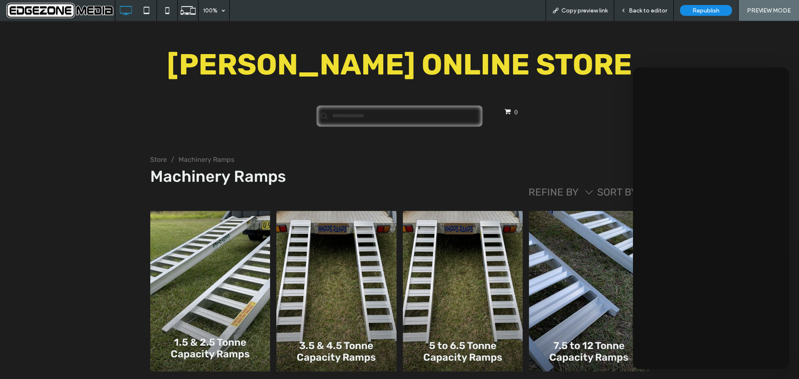
click div "1.5 & 2.5 Tonne Capacity Ramps"
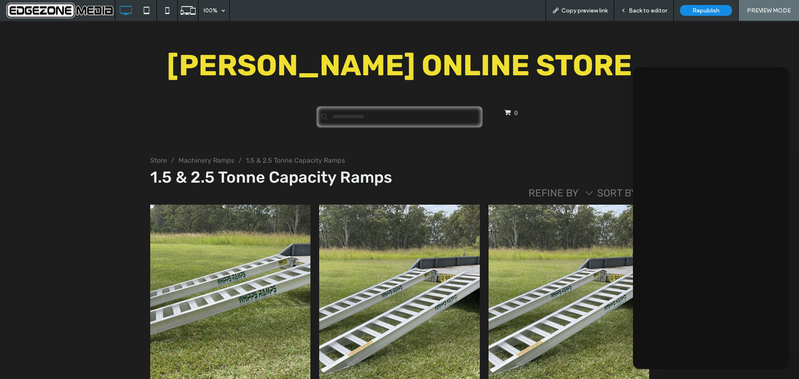
scroll to position [208, 0]
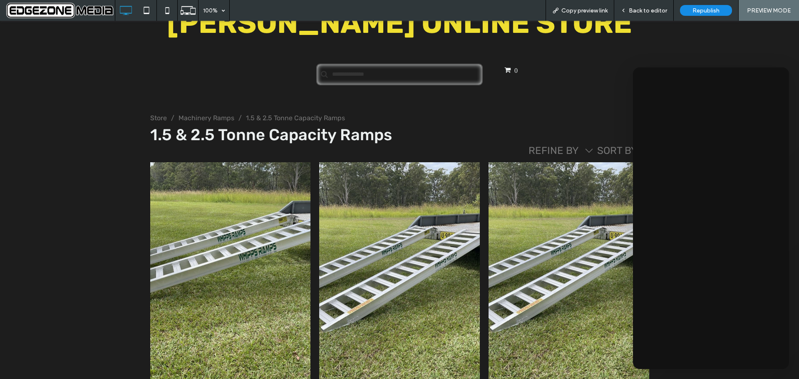
click div "Machinery Ramps - 1.5 tonne capacity - 2.5 metres long - Pair"
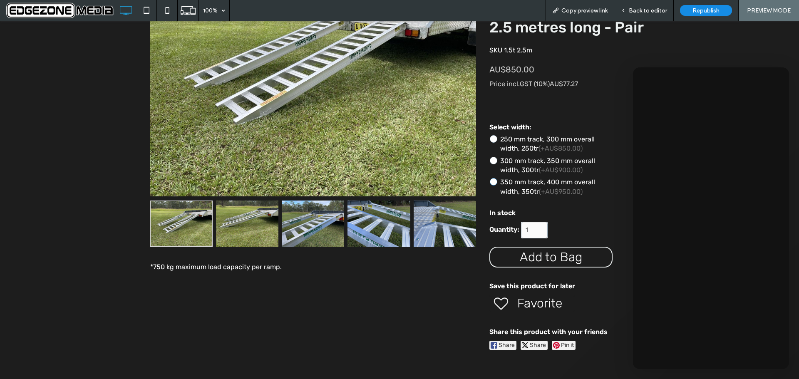
scroll to position [375, 0]
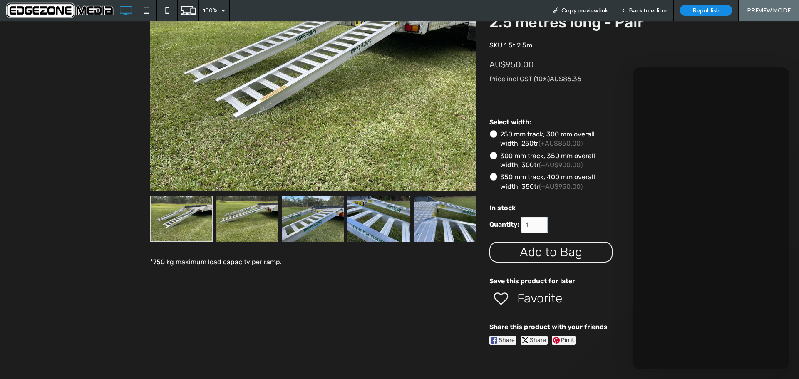
click at [549, 249] on icon "button" at bounding box center [551, 252] width 17 height 13
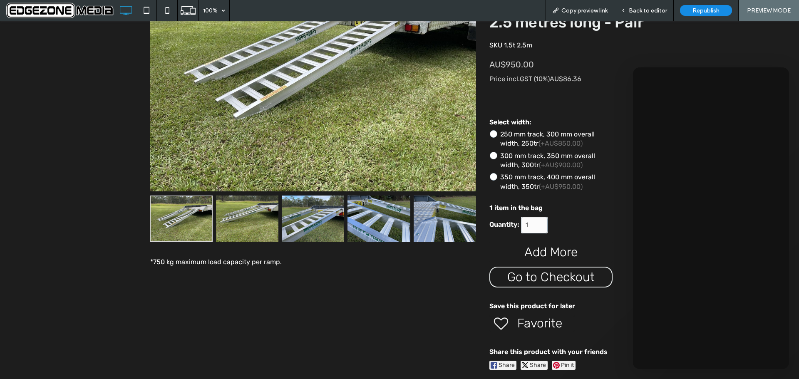
click at [544, 278] on span "Go to Checkout" at bounding box center [550, 277] width 87 height 15
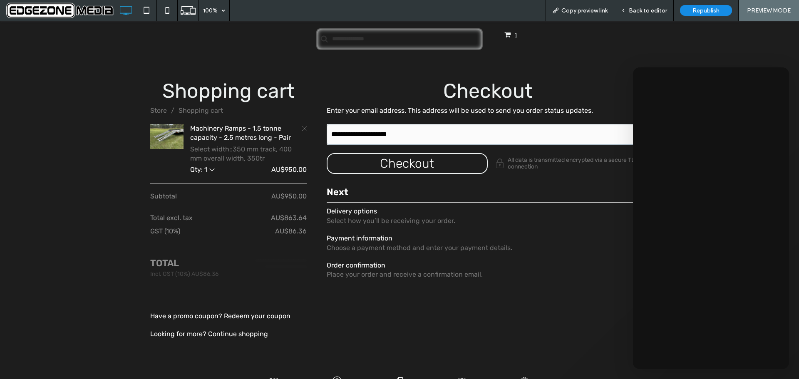
scroll to position [250, 0]
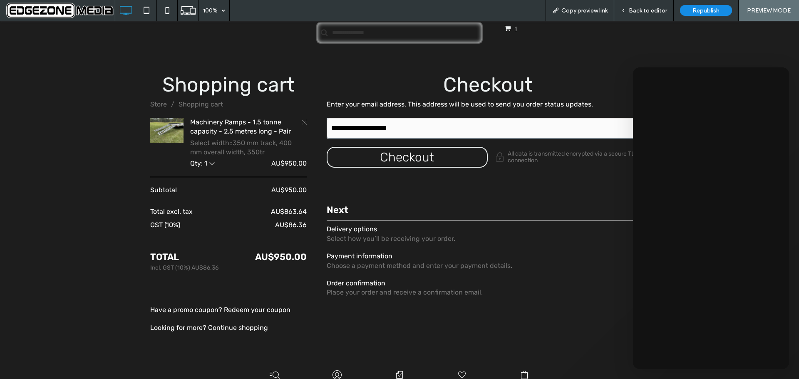
click at [434, 151] on div "button" at bounding box center [408, 157] width 160 height 19
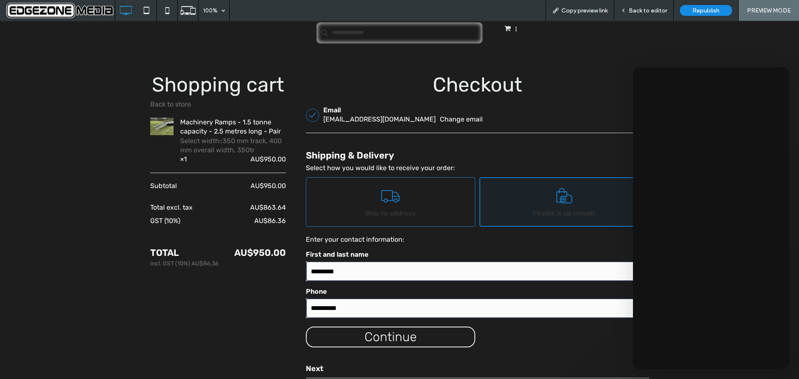
click at [388, 191] on icon at bounding box center [390, 196] width 21 height 17
select select "***"
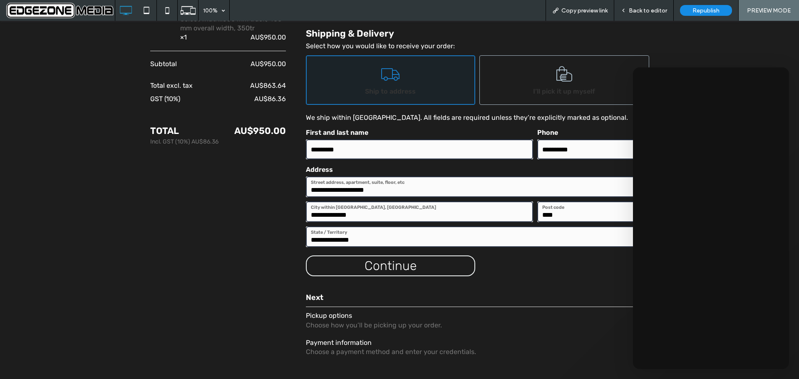
scroll to position [417, 0]
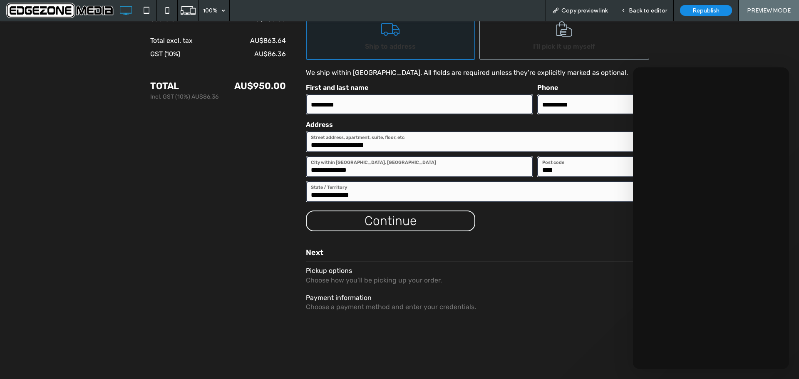
click at [393, 216] on div "button" at bounding box center [391, 220] width 168 height 19
click at [370, 221] on div "button" at bounding box center [391, 220] width 168 height 19
